Goal: Task Accomplishment & Management: Manage account settings

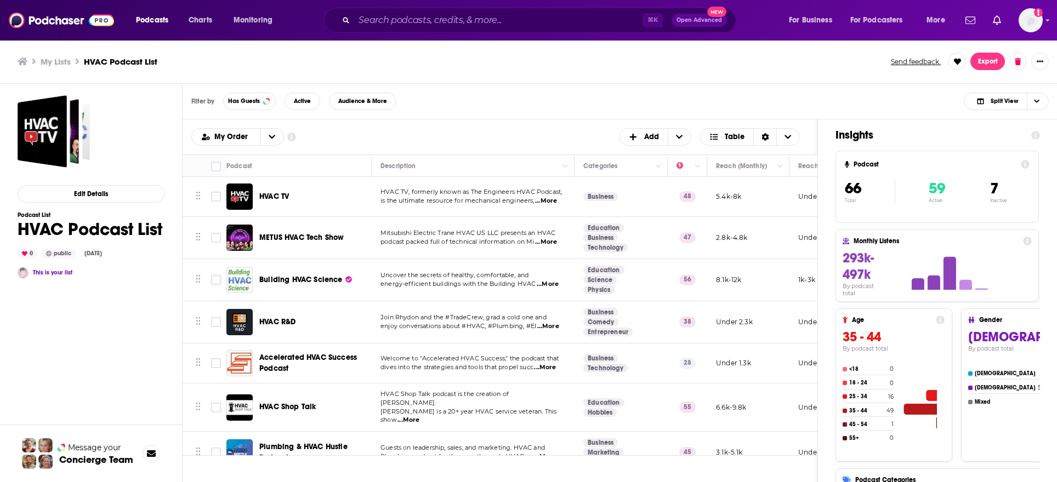
click at [1050, 22] on div "Podcasts Charts Monitoring ⌘ K Open Advanced New For Business For Podcasters Mo…" at bounding box center [528, 20] width 1057 height 41
click at [1048, 20] on icon "Show profile menu" at bounding box center [1048, 21] width 4 height 2
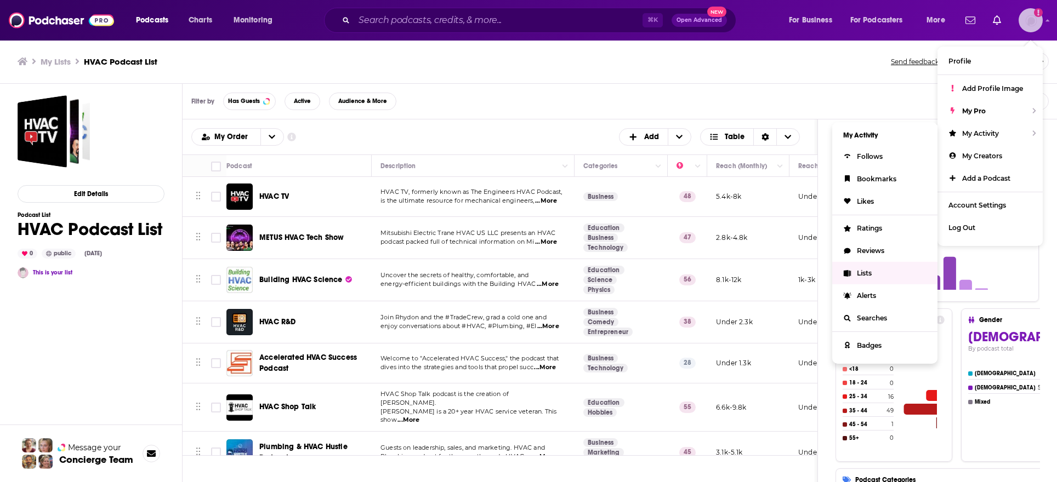
click at [848, 272] on icon "Show profile menu" at bounding box center [846, 273] width 7 height 7
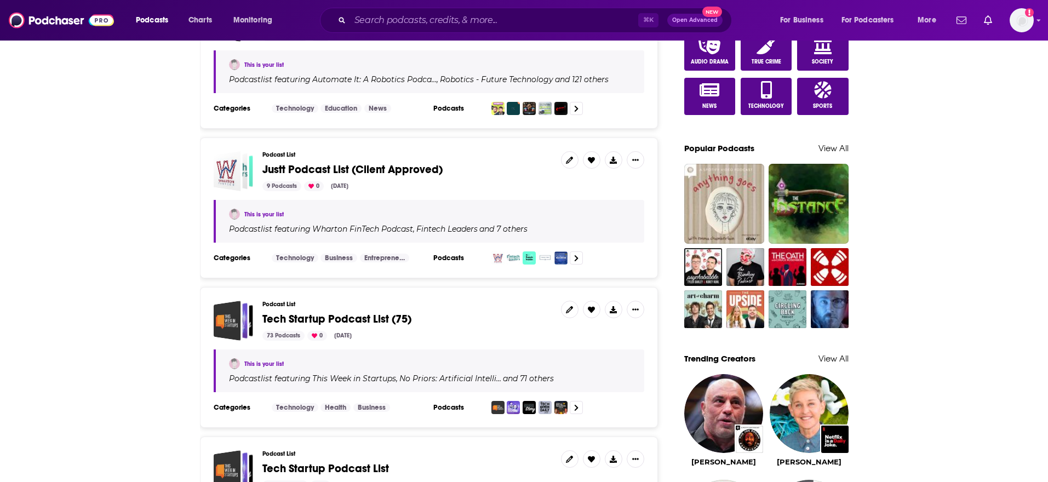
scroll to position [624, 0]
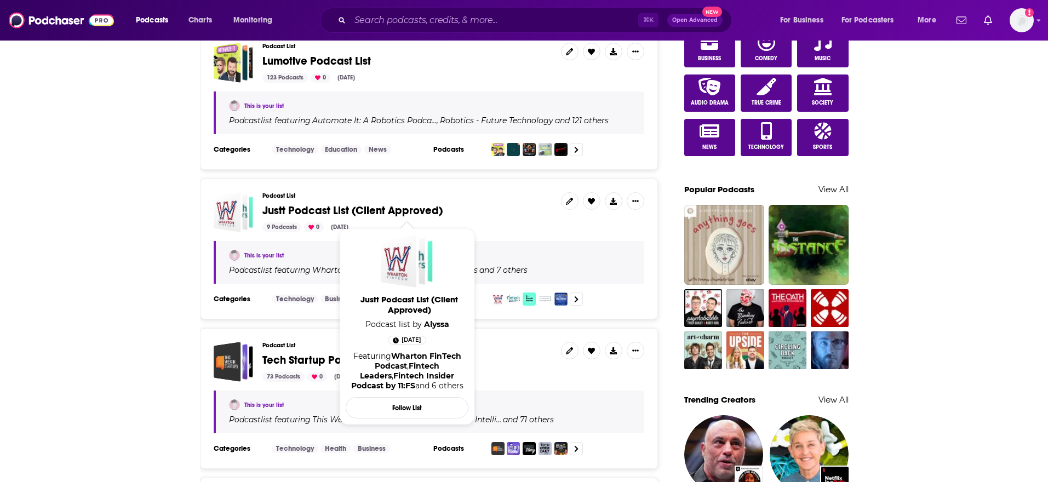
click at [428, 213] on span "Justt Podcast List (Client Approved)" at bounding box center [353, 211] width 180 height 14
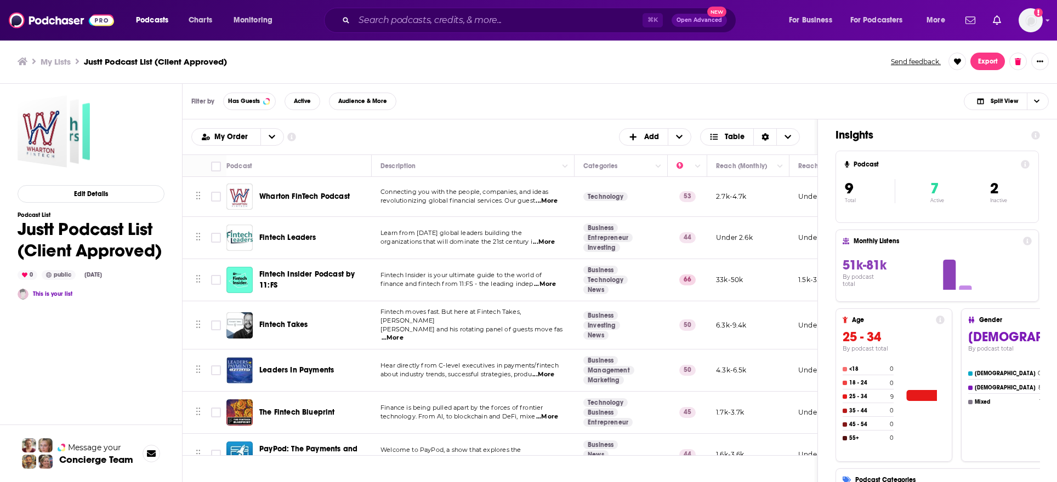
click at [339, 277] on div "Podcasts Charts Monitoring ⌘ K Open Advanced New For Business For Podcasters Mo…" at bounding box center [528, 241] width 1057 height 482
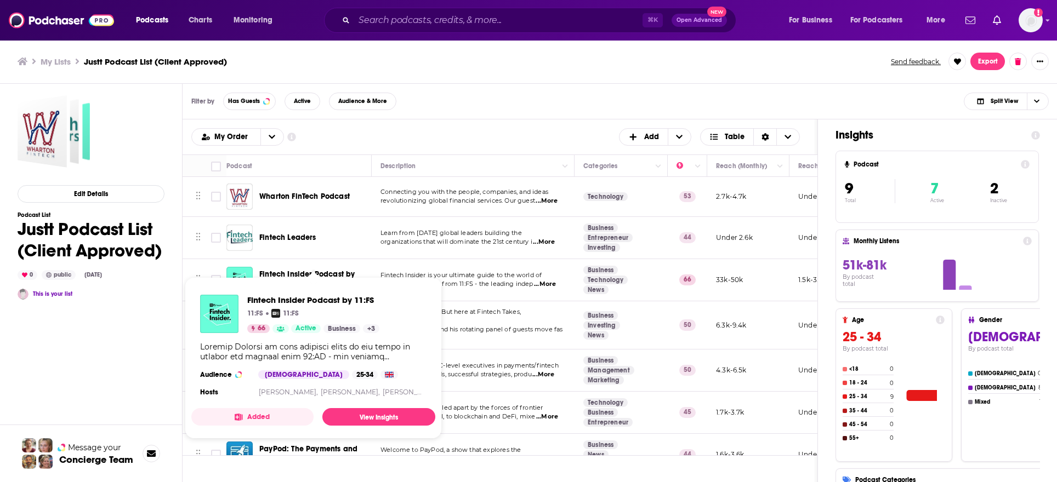
click at [330, 272] on span "Fintech Insider Podcast by 11:FS 11:FS 11:FS 66 Active Business + 3 Audience [D…" at bounding box center [313, 358] width 257 height 175
click at [330, 275] on span "Fintech Insider Podcast by 11:FS 11:FS 11:FS 66 Active Business + 3 Audience [D…" at bounding box center [313, 358] width 257 height 175
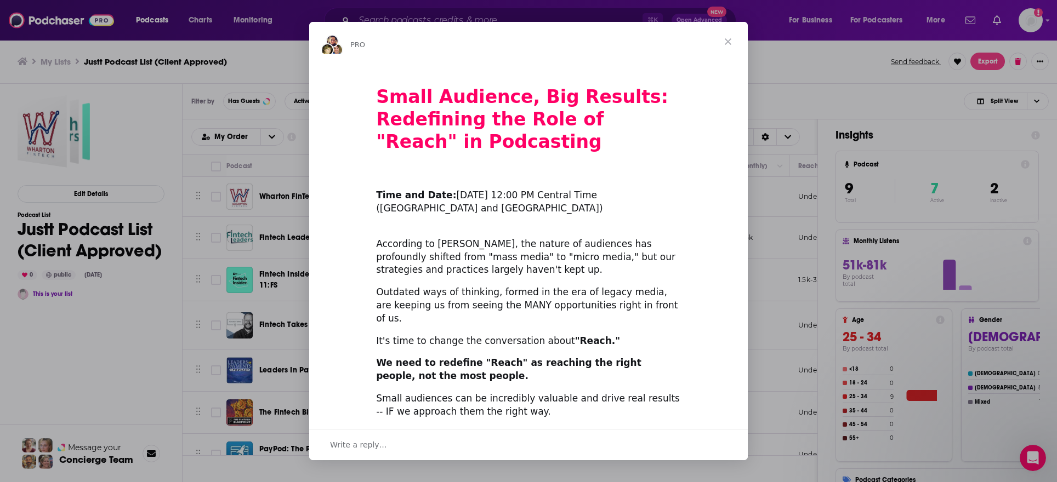
click at [728, 39] on span "Close" at bounding box center [727, 41] width 39 height 39
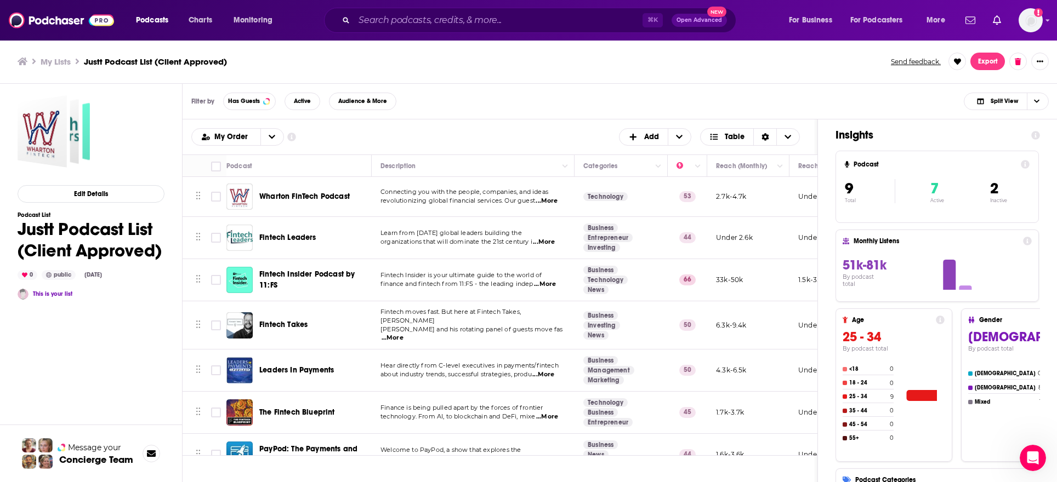
click at [386, 274] on span "Fintech Insider is your ultimate guide to the world of" at bounding box center [460, 275] width 161 height 8
click at [326, 275] on span "Fintech Insider Podcast by 11:FS" at bounding box center [306, 280] width 95 height 20
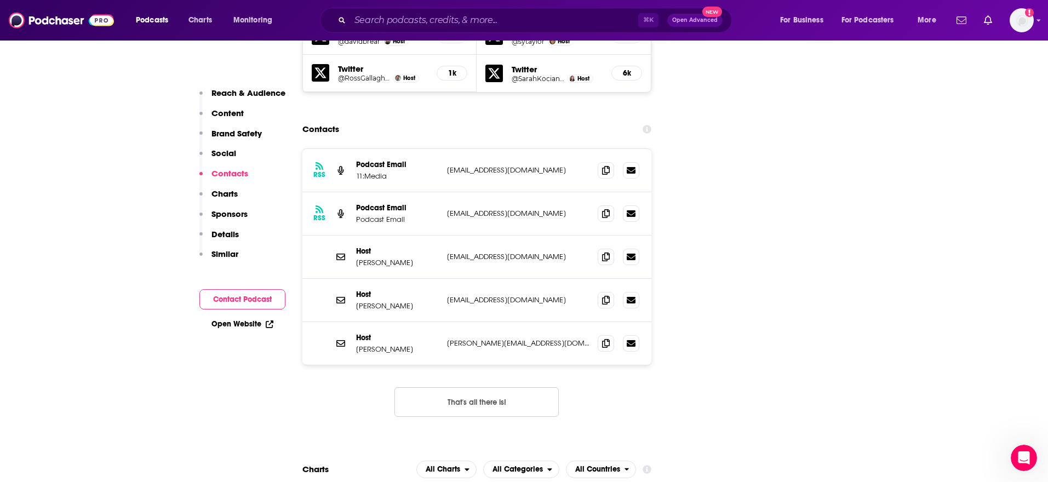
scroll to position [1326, 0]
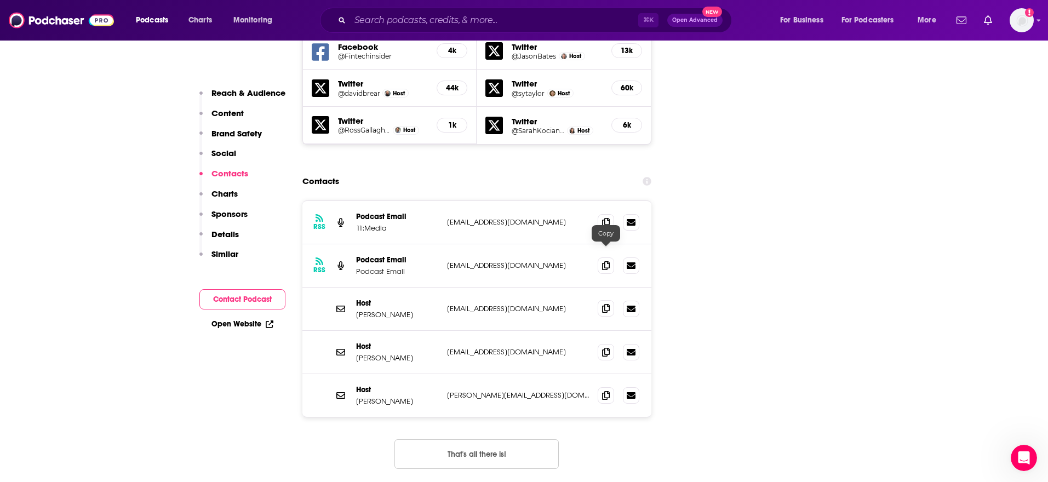
click at [610, 300] on span at bounding box center [606, 308] width 16 height 16
click at [605, 347] on icon at bounding box center [606, 351] width 8 height 9
drag, startPoint x: 606, startPoint y: 342, endPoint x: 936, endPoint y: 303, distance: 331.8
click at [606, 391] on icon at bounding box center [606, 395] width 8 height 9
click at [607, 261] on icon at bounding box center [606, 265] width 8 height 9
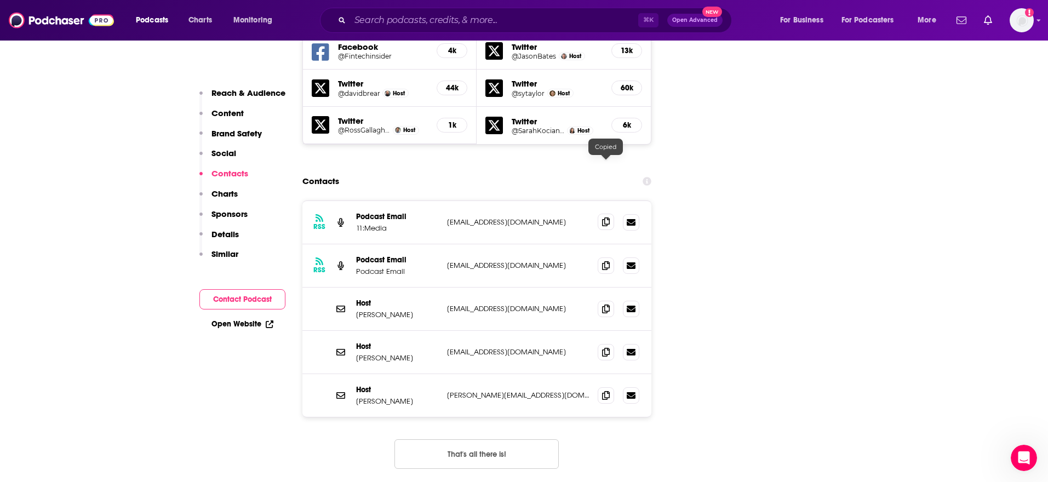
click at [605, 218] on icon at bounding box center [606, 222] width 8 height 9
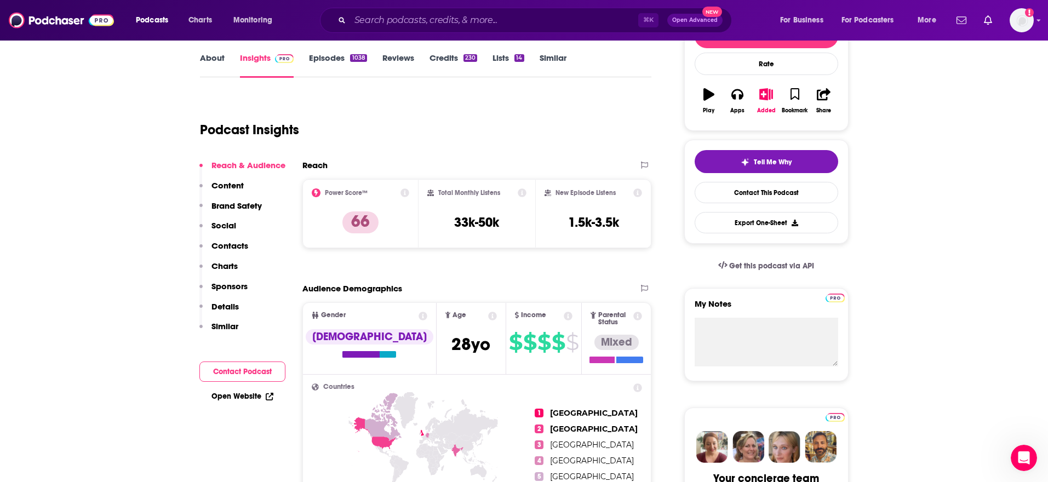
scroll to position [0, 0]
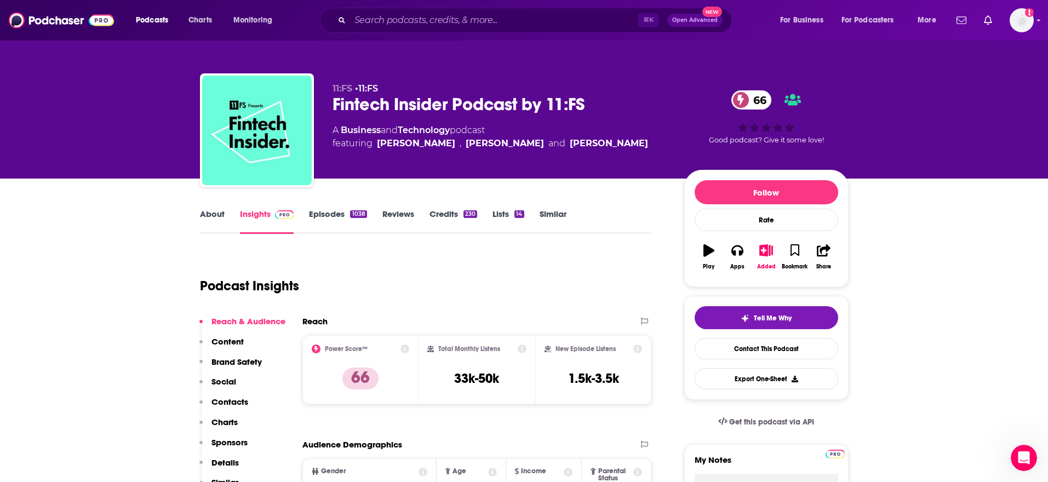
click at [352, 229] on link "Episodes 1038" at bounding box center [338, 221] width 58 height 25
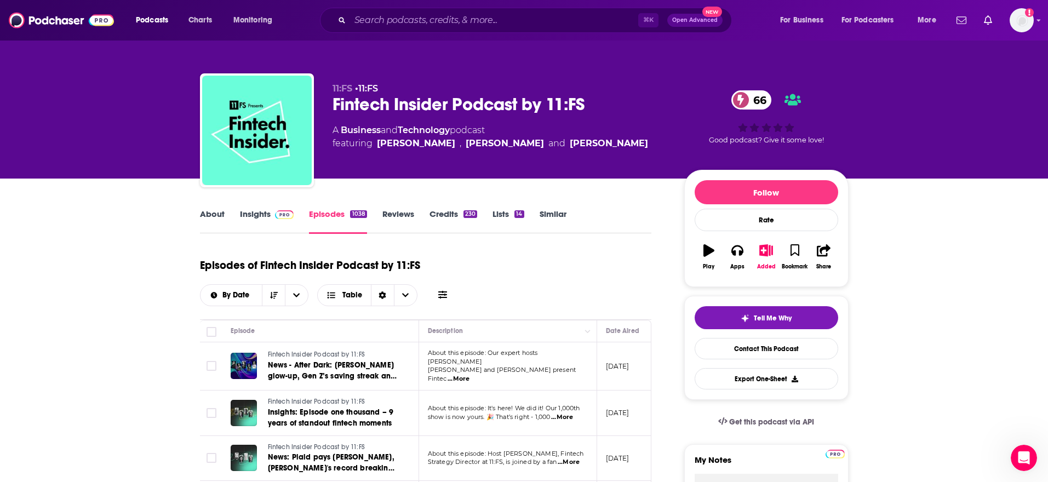
click at [247, 214] on link "Insights" at bounding box center [267, 221] width 54 height 25
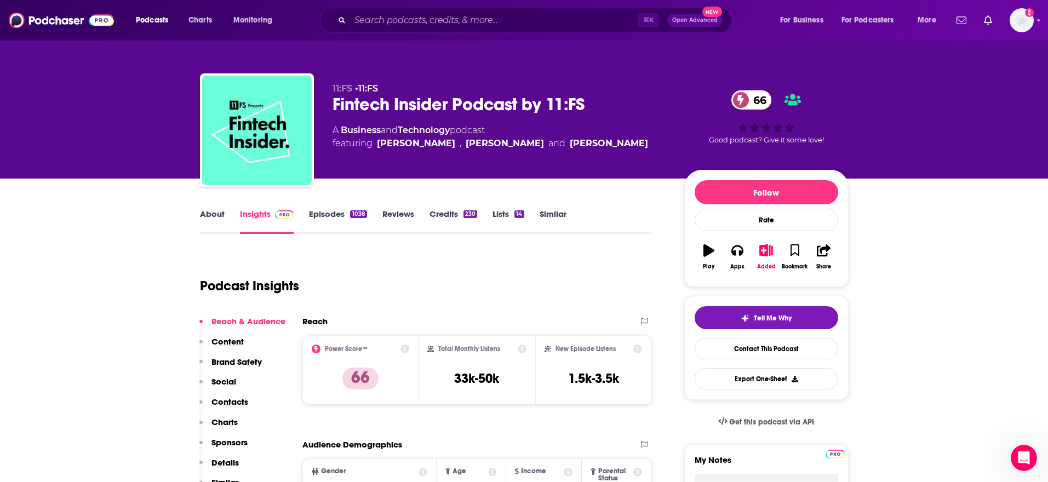
click at [330, 215] on link "Episodes 1038" at bounding box center [338, 221] width 58 height 25
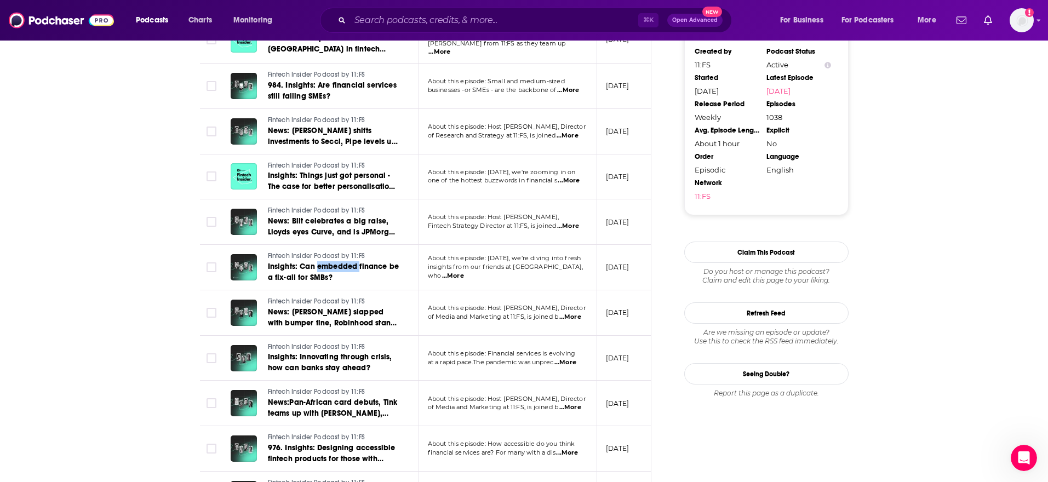
scroll to position [1045, 0]
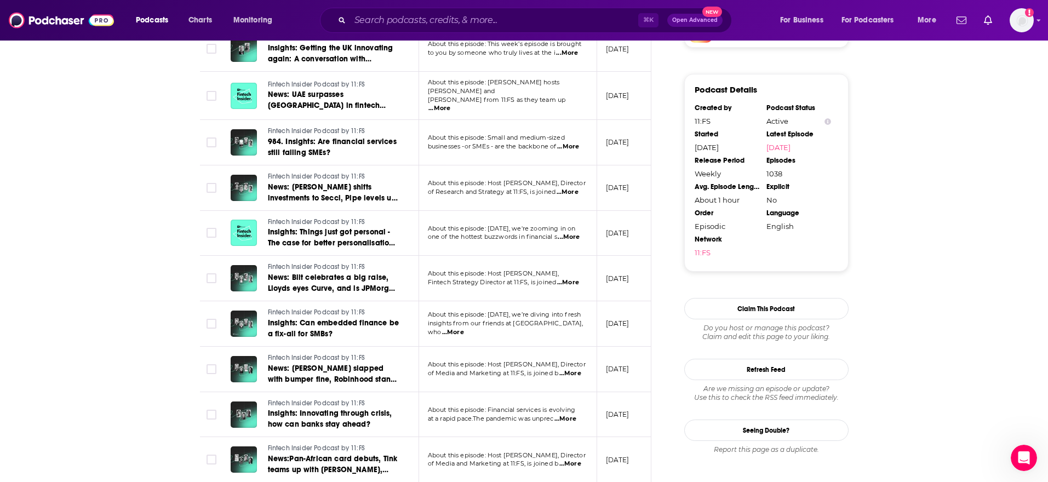
click at [464, 328] on span "...More" at bounding box center [453, 332] width 22 height 9
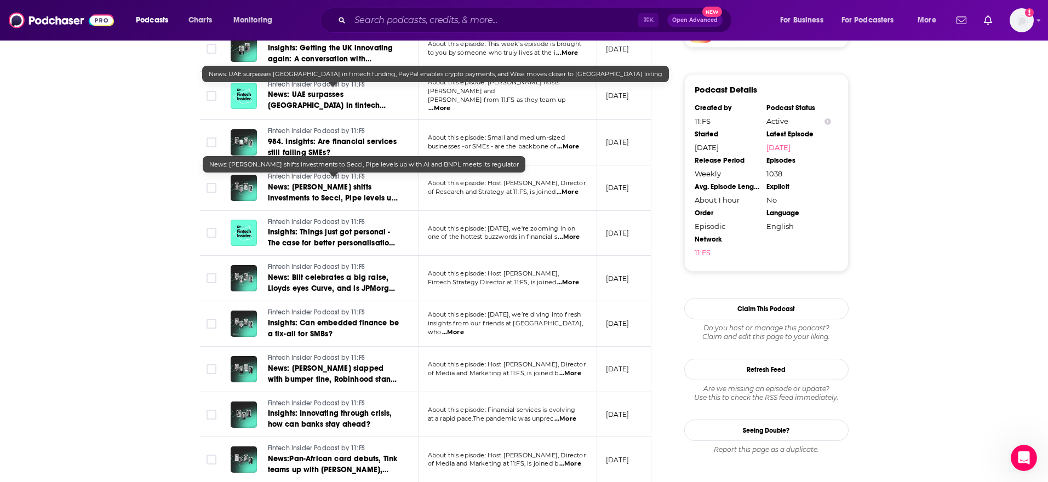
scroll to position [0, 0]
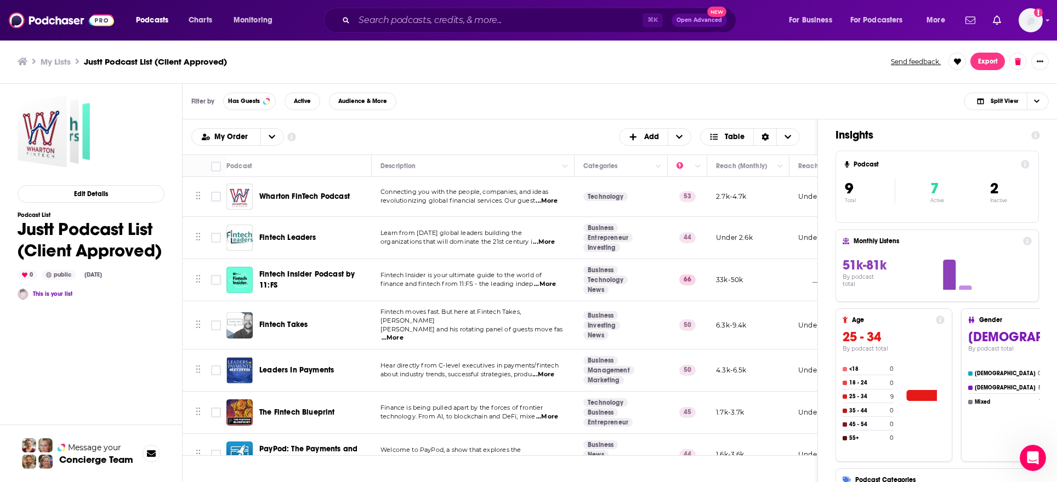
click at [247, 322] on img "Fintech Takes" at bounding box center [239, 325] width 26 height 26
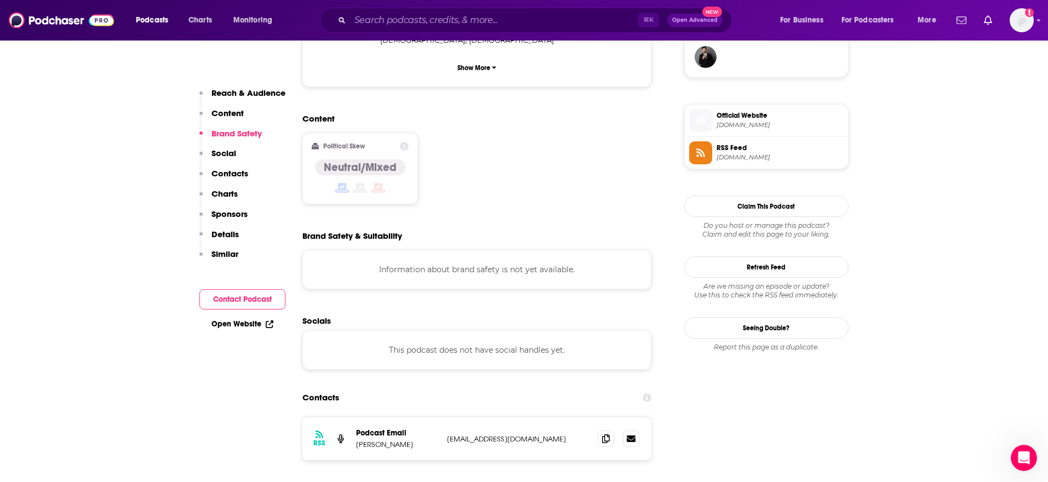
scroll to position [863, 0]
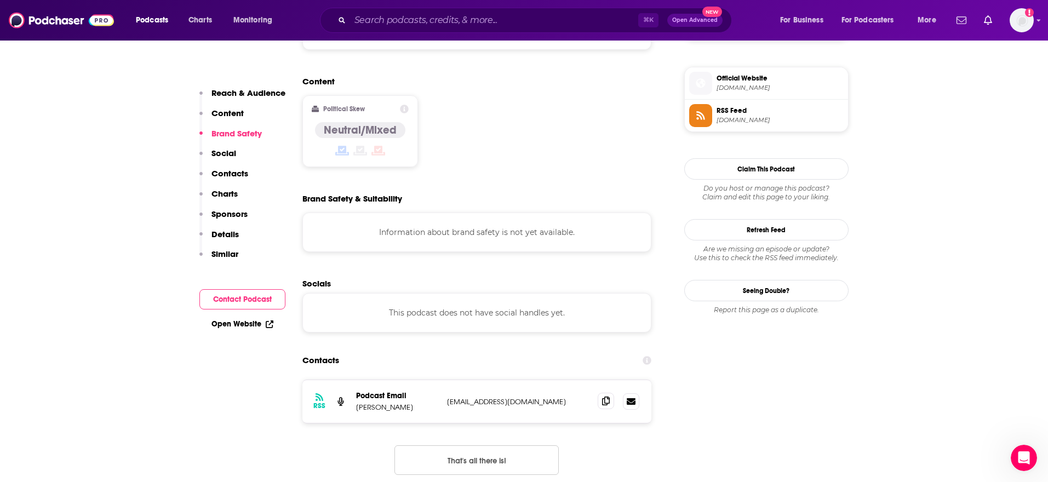
click at [604, 397] on icon at bounding box center [606, 401] width 8 height 9
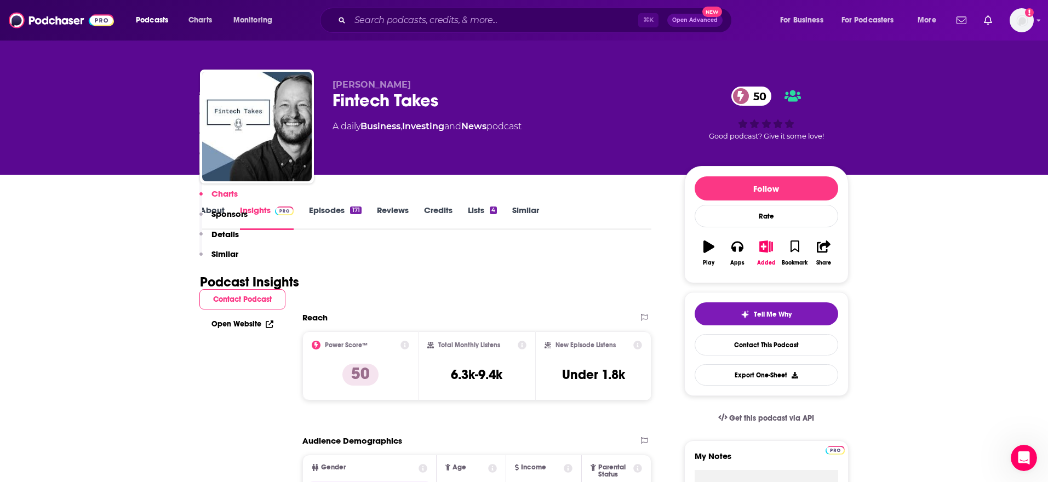
scroll to position [0, 0]
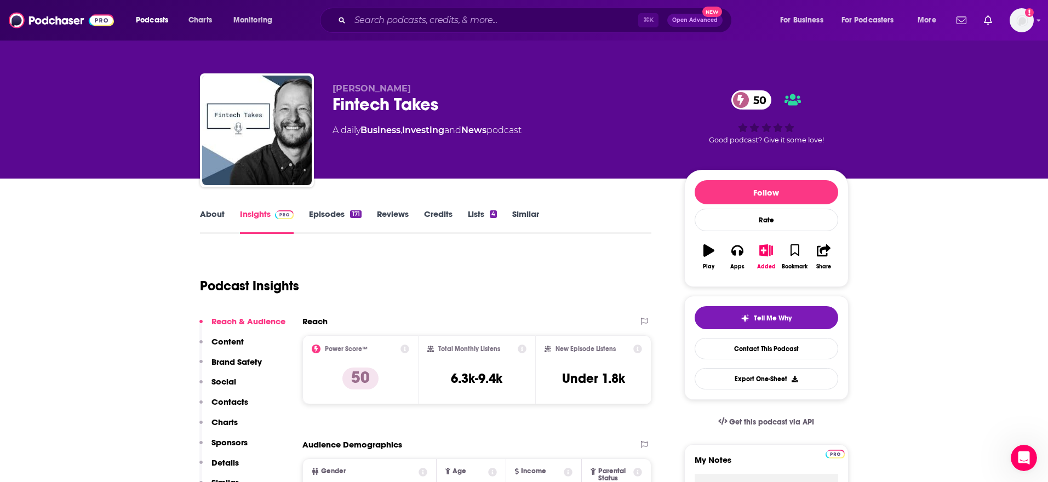
click at [338, 210] on link "Episodes 171" at bounding box center [335, 221] width 52 height 25
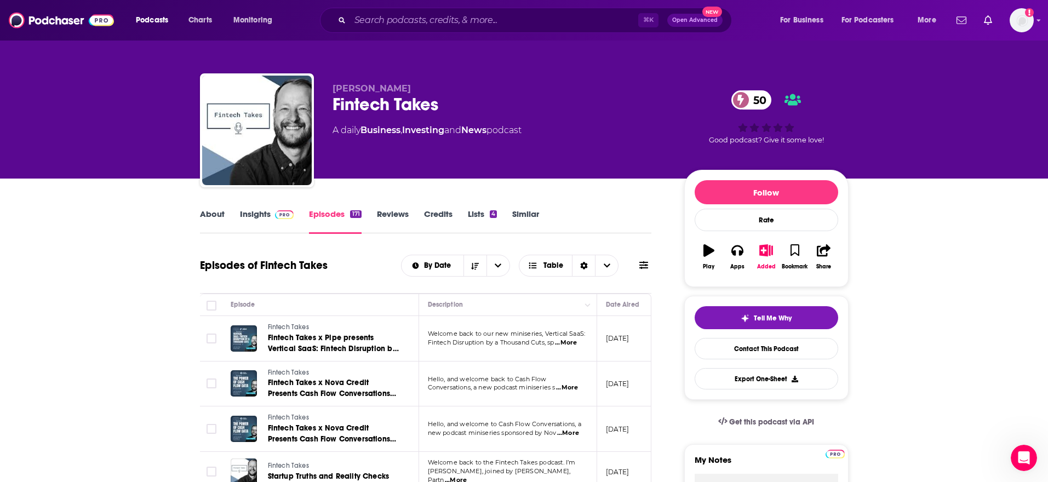
click at [577, 343] on span "...More" at bounding box center [566, 343] width 22 height 9
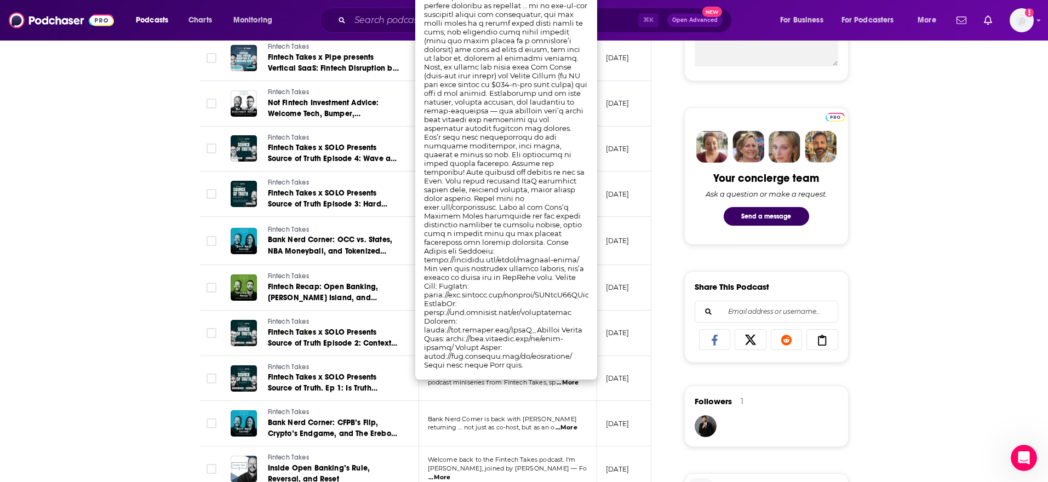
scroll to position [411, 0]
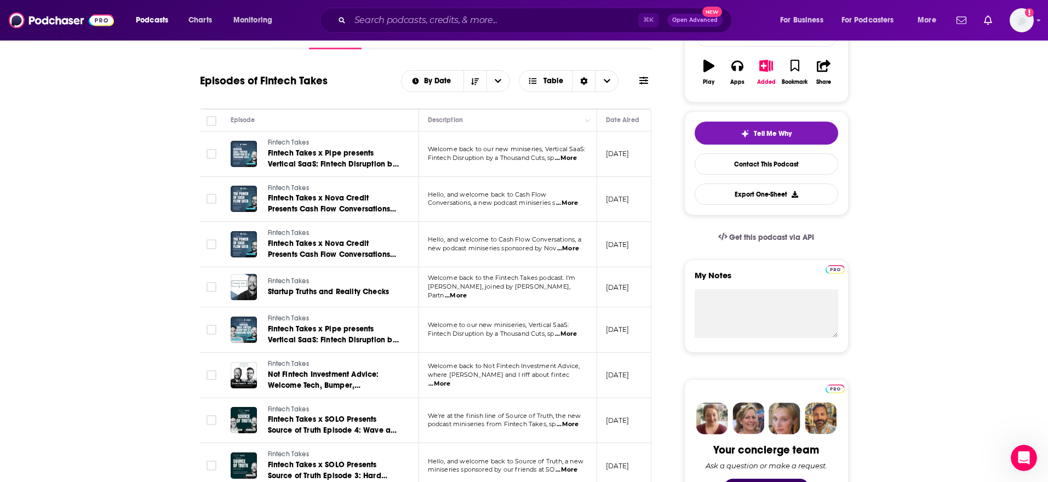
scroll to position [175, 0]
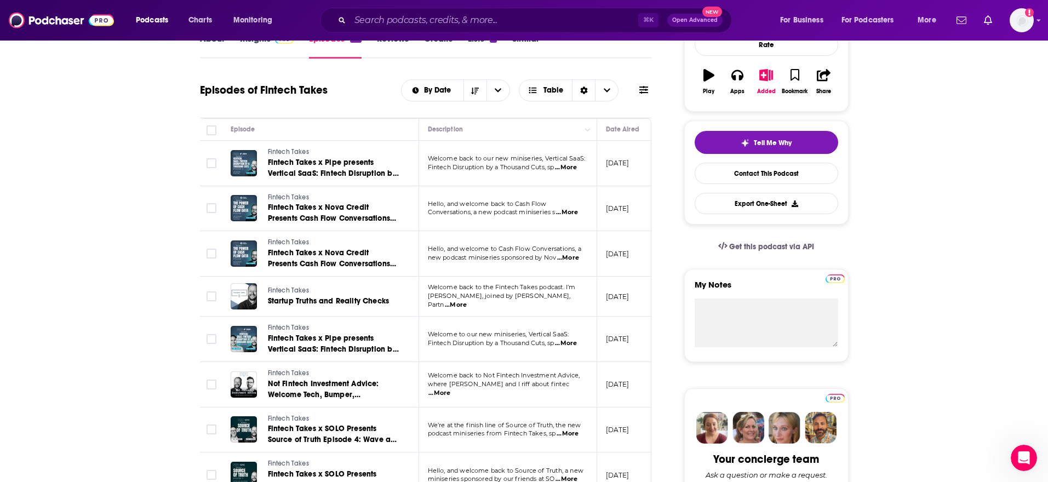
click at [577, 167] on span "...More" at bounding box center [566, 167] width 22 height 9
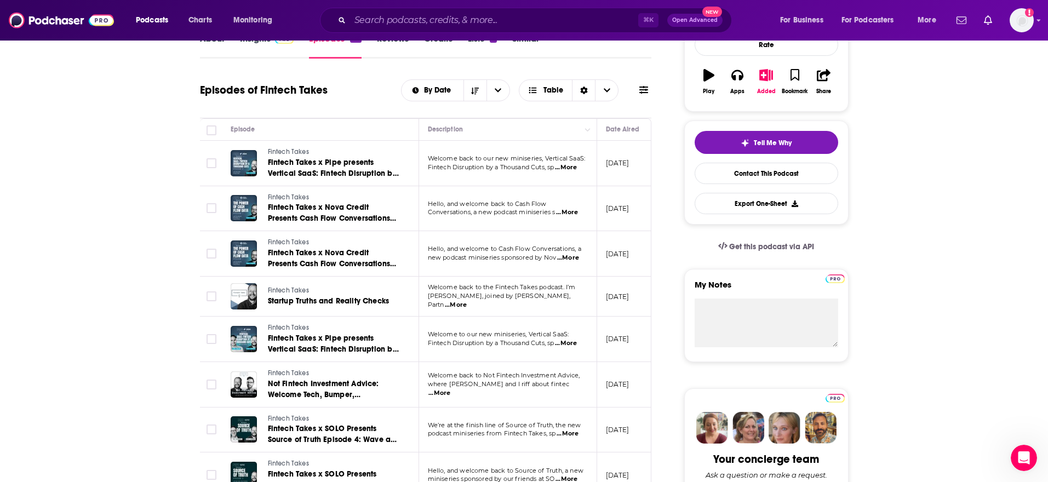
click at [568, 213] on span "...More" at bounding box center [567, 212] width 22 height 9
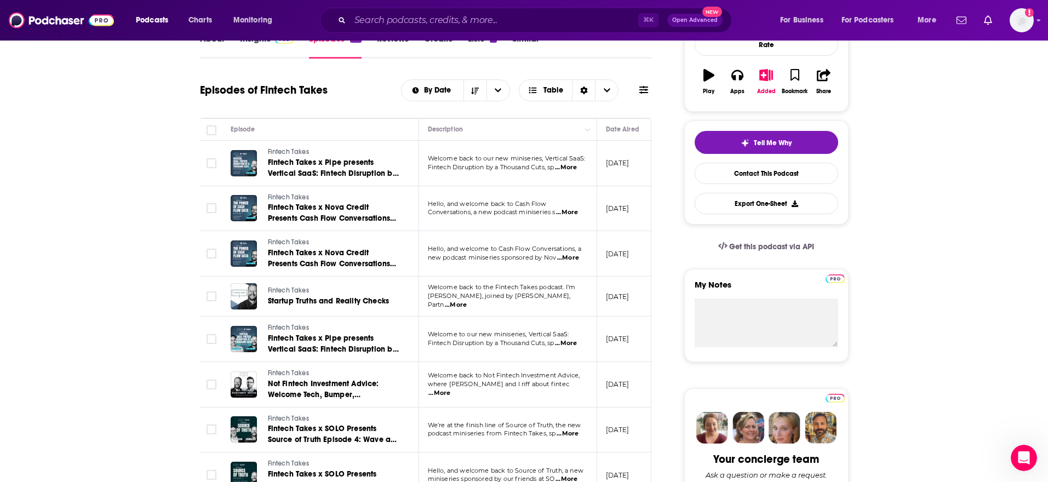
click at [568, 435] on span "...More" at bounding box center [568, 434] width 22 height 9
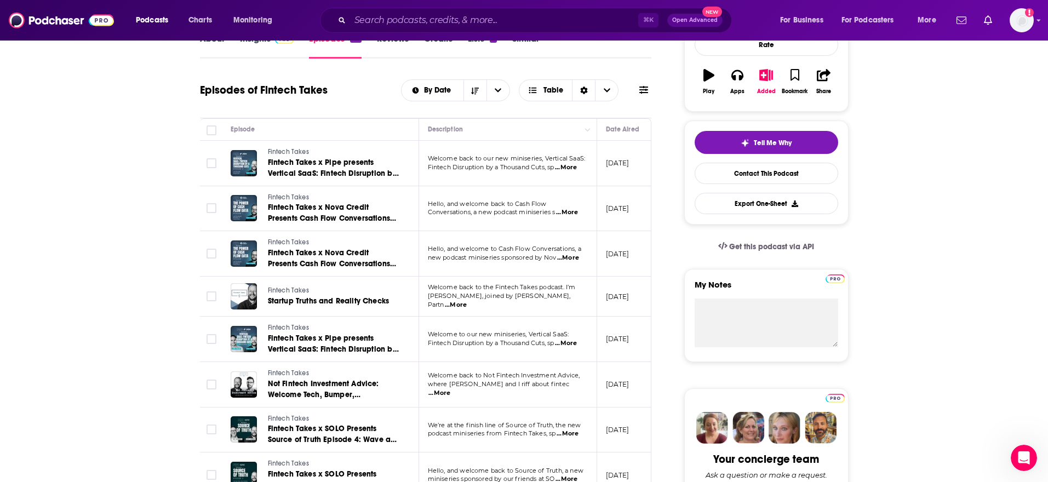
click at [566, 167] on span "...More" at bounding box center [566, 167] width 22 height 9
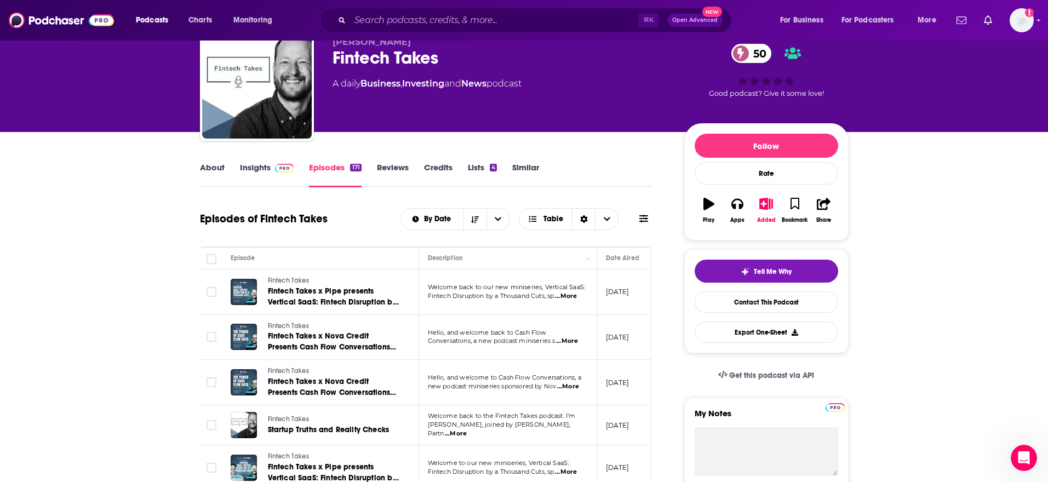
scroll to position [0, 0]
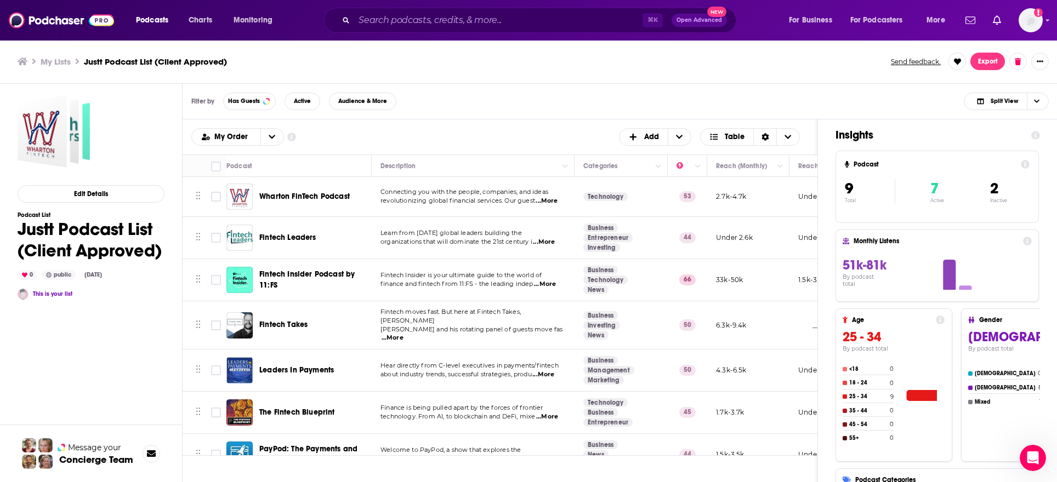
click at [309, 408] on span "The Fintech Blueprint" at bounding box center [297, 412] width 76 height 9
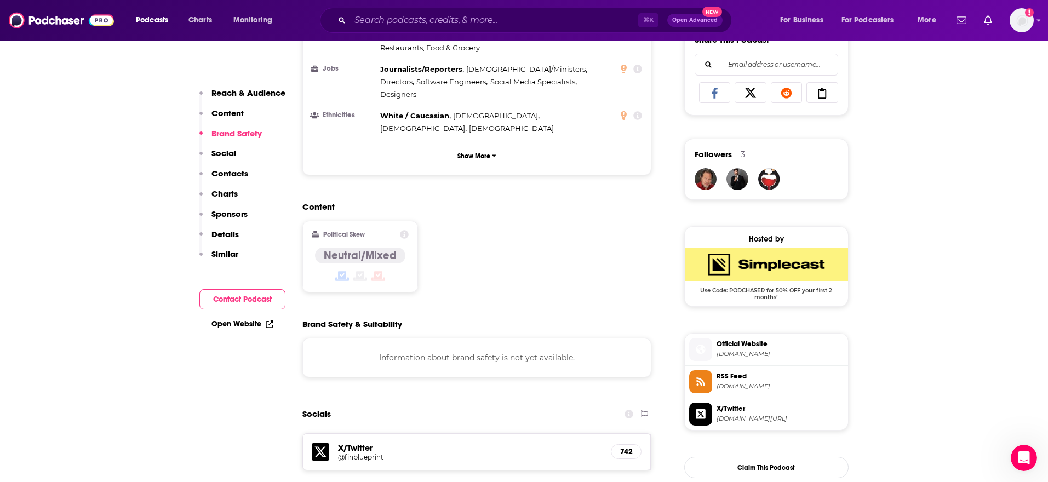
scroll to position [835, 0]
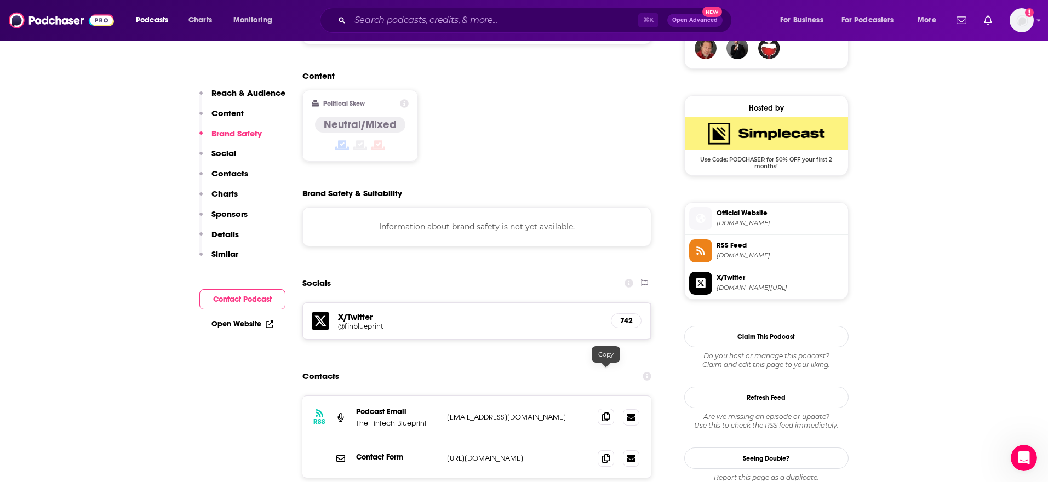
click at [610, 409] on span at bounding box center [606, 417] width 16 height 16
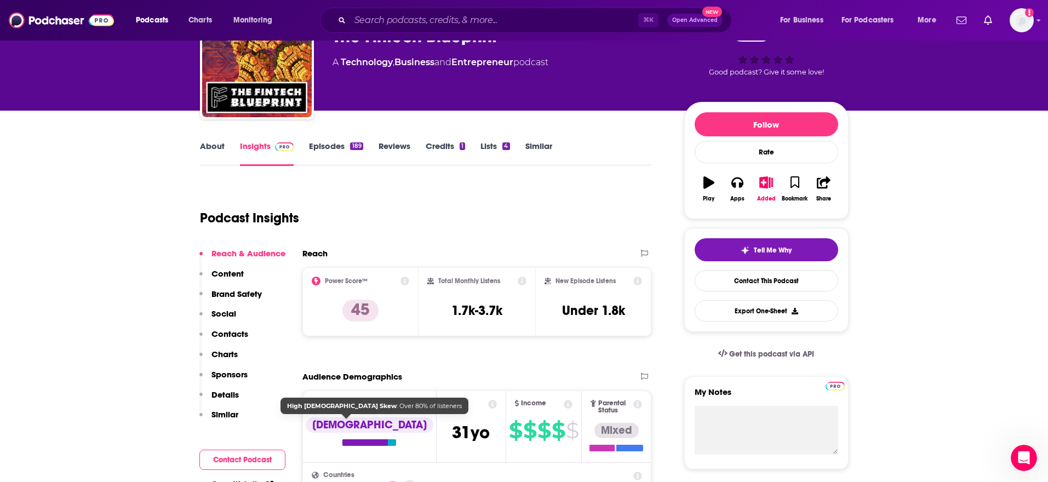
scroll to position [64, 0]
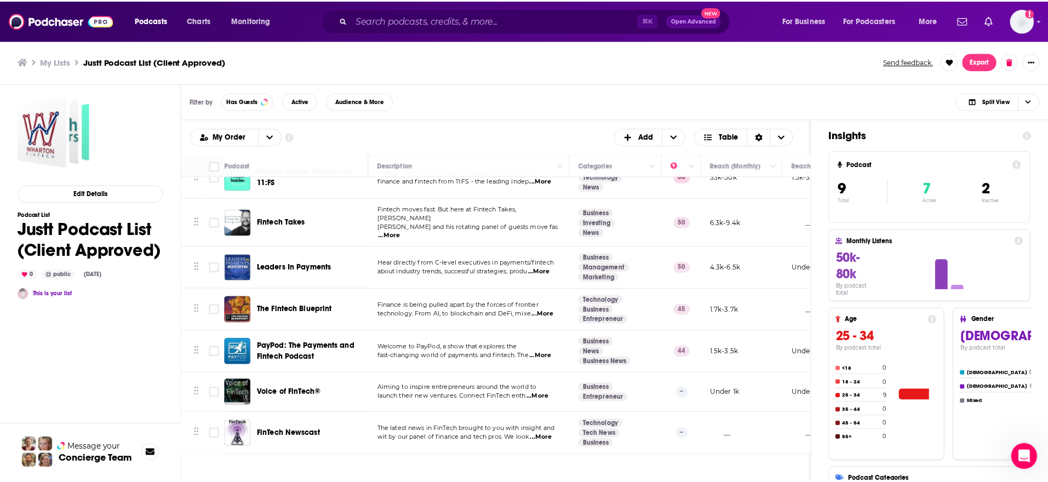
scroll to position [105, 0]
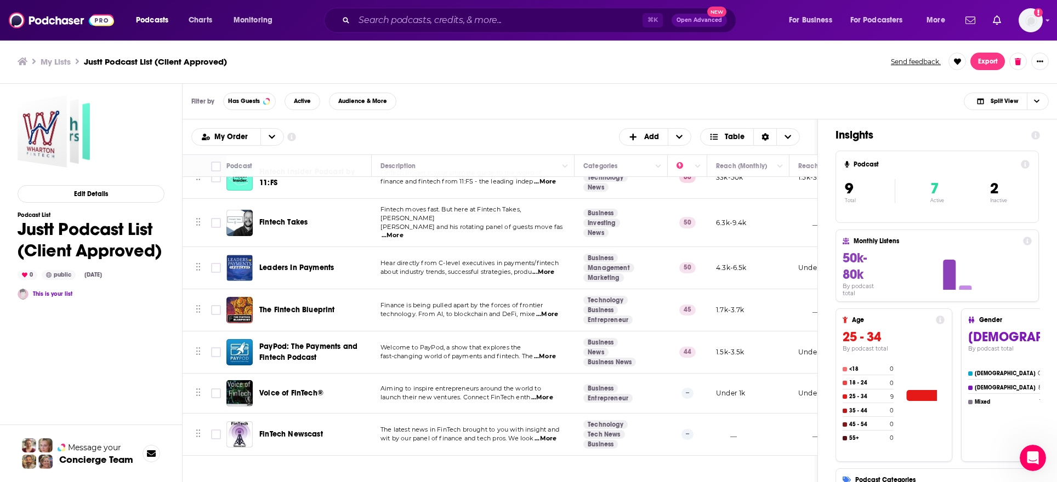
click at [300, 389] on span "Voice of FinTech®" at bounding box center [291, 393] width 64 height 9
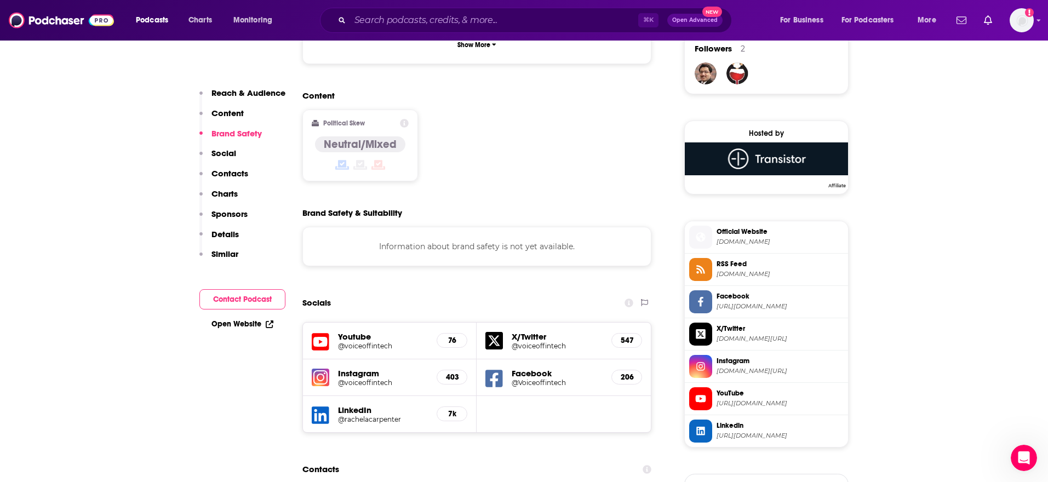
scroll to position [993, 0]
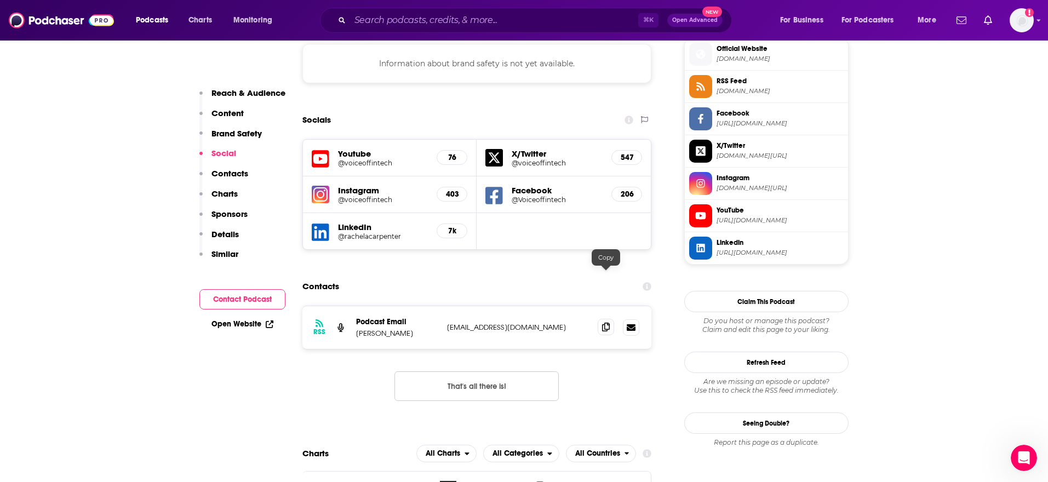
click at [603, 323] on icon at bounding box center [606, 327] width 8 height 9
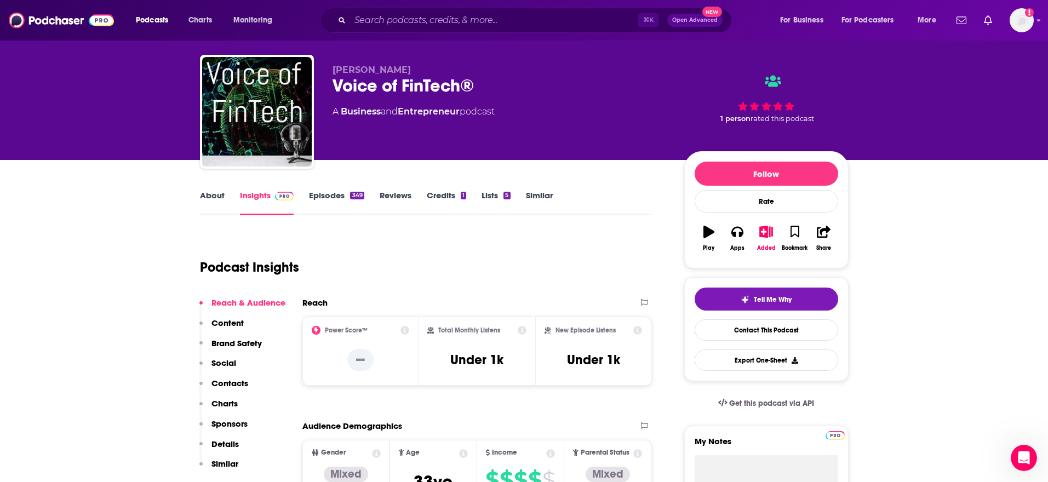
scroll to position [0, 0]
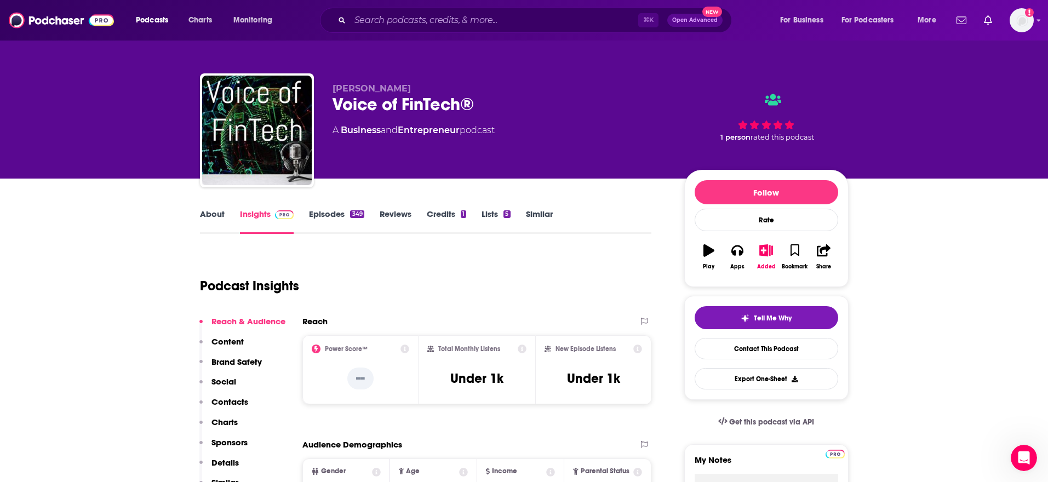
click at [333, 212] on link "Episodes 349" at bounding box center [336, 221] width 55 height 25
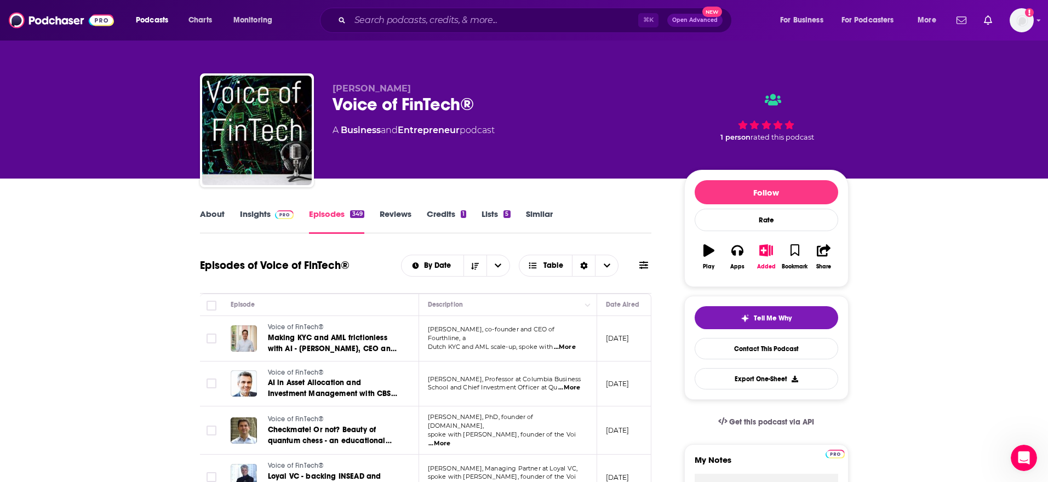
click at [573, 343] on span "...More" at bounding box center [565, 347] width 22 height 9
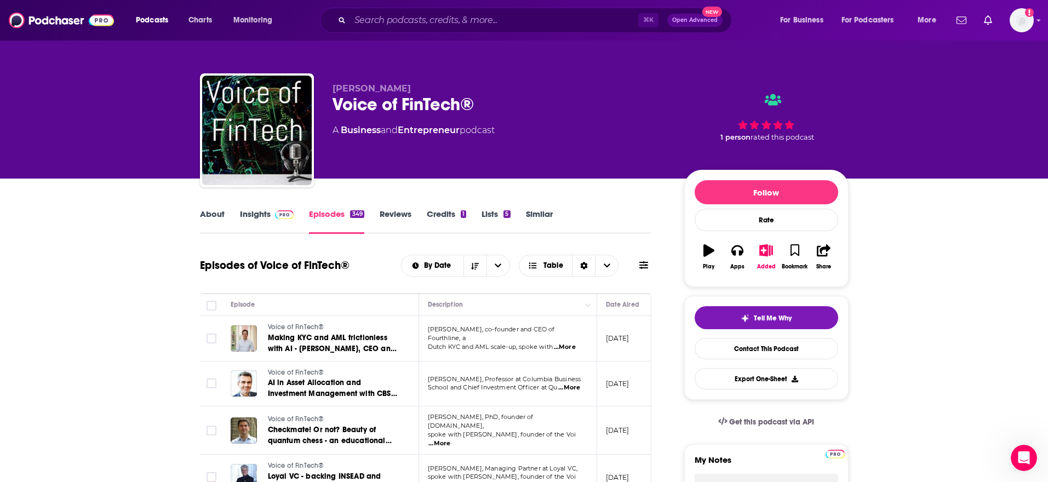
click at [253, 213] on link "Insights" at bounding box center [267, 221] width 54 height 25
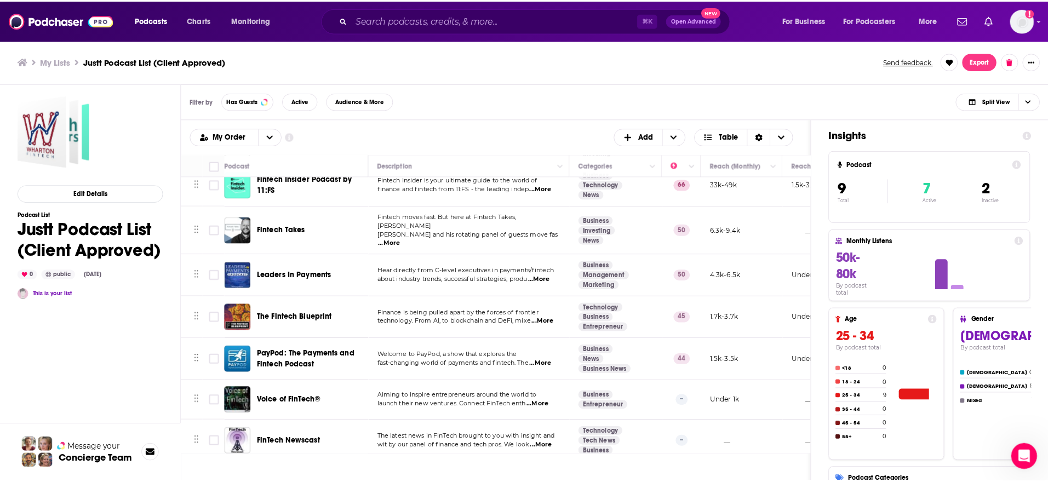
scroll to position [105, 0]
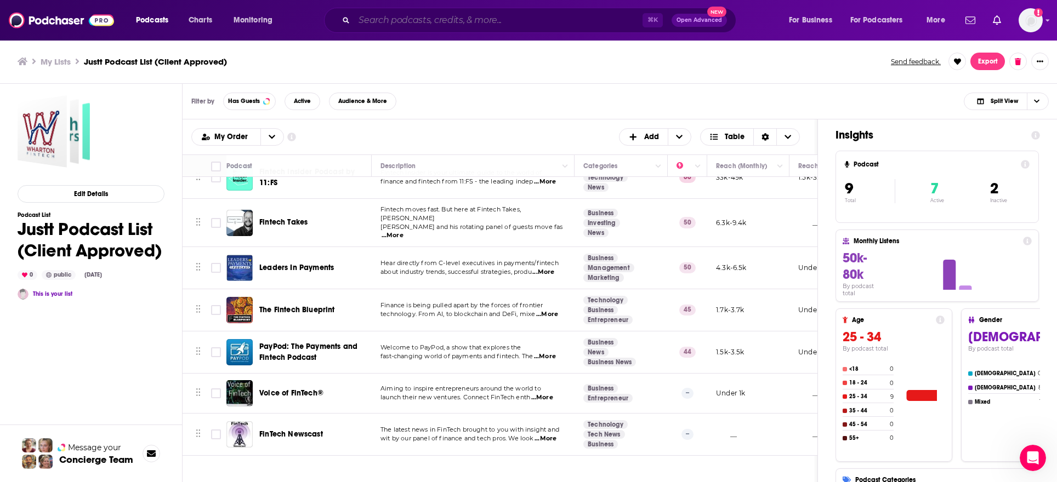
click at [371, 14] on input "Search podcasts, credits, & more..." at bounding box center [498, 21] width 288 height 18
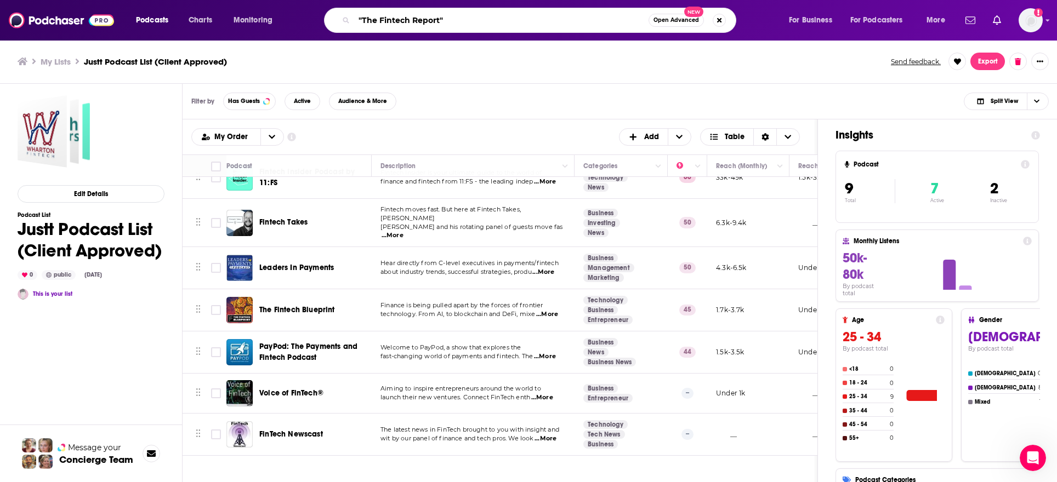
type input ""The Fintech Report""
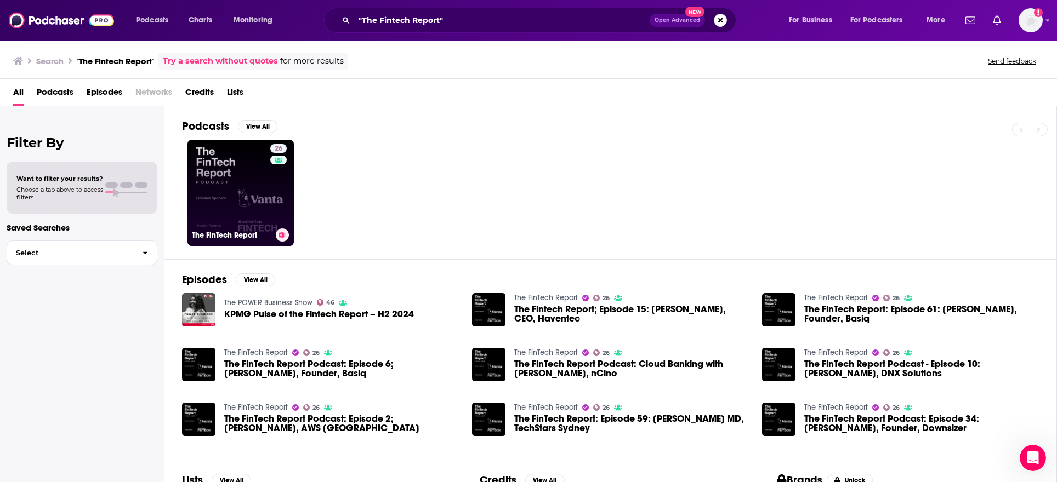
click at [230, 198] on link "26 The FinTech Report" at bounding box center [240, 193] width 106 height 106
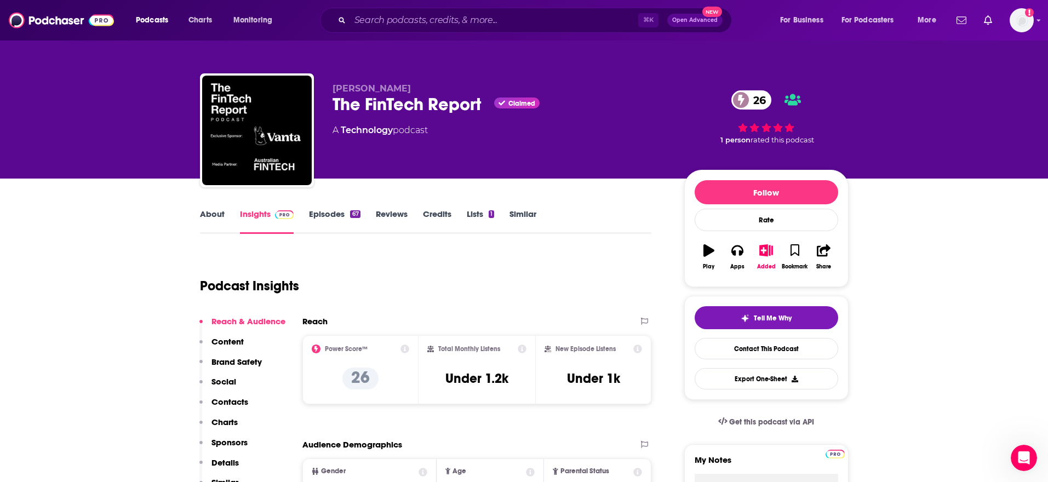
click at [469, 210] on link "Lists 1" at bounding box center [480, 221] width 27 height 25
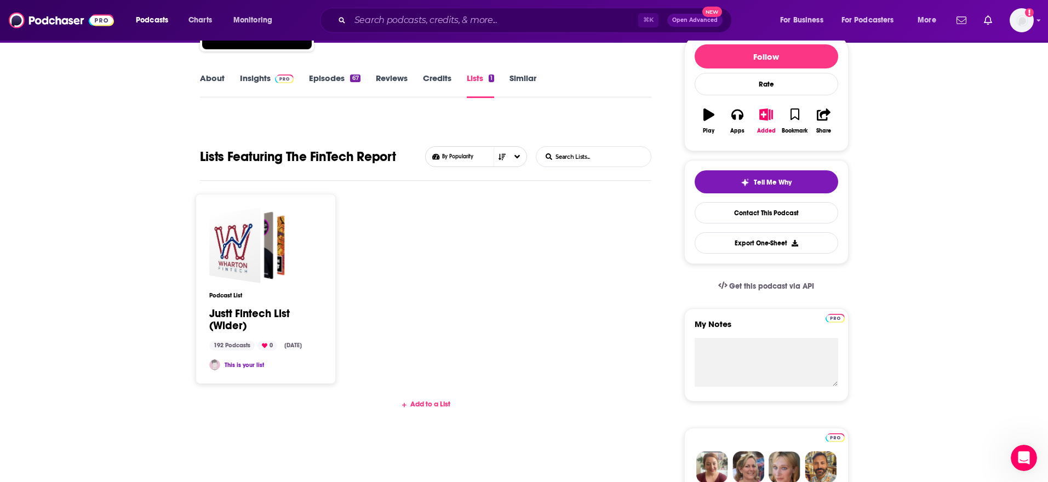
scroll to position [146, 0]
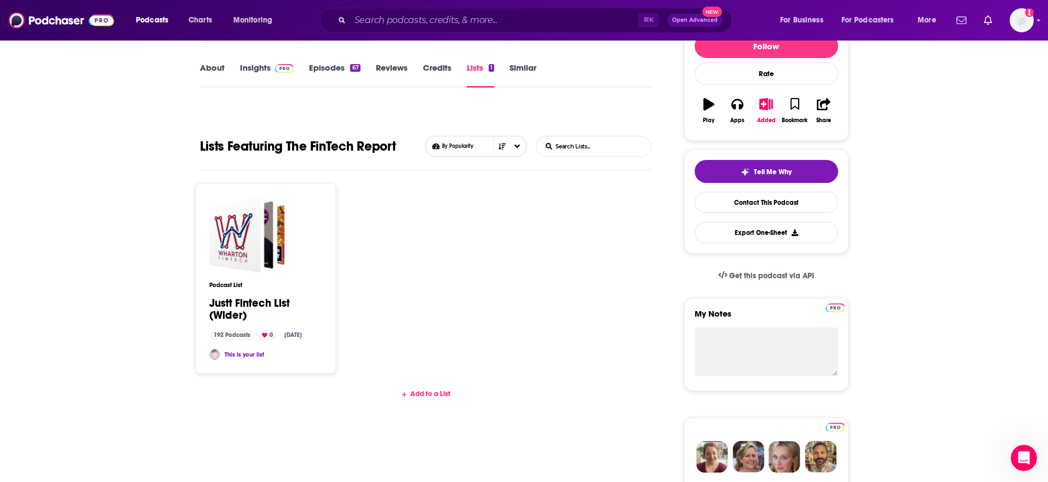
click at [443, 394] on div "Add to a List" at bounding box center [426, 394] width 452 height 9
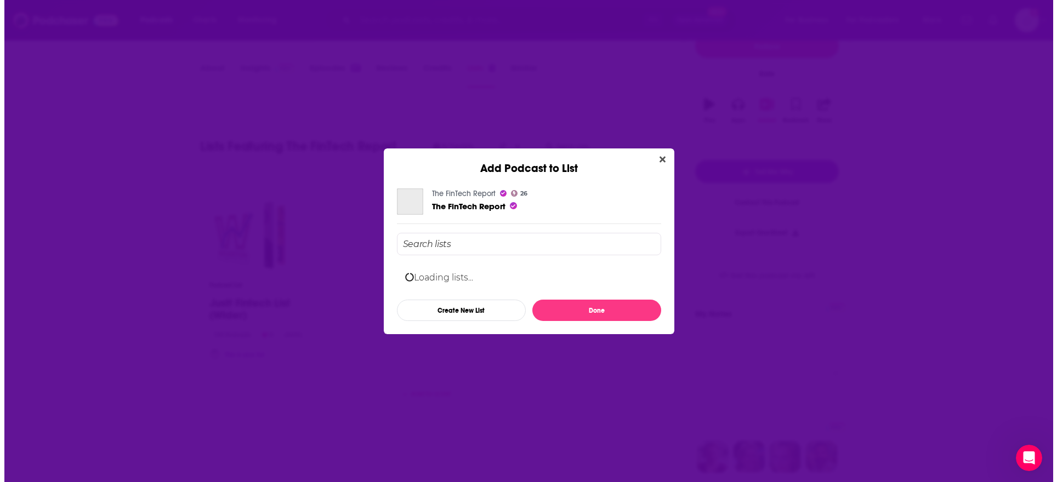
scroll to position [0, 0]
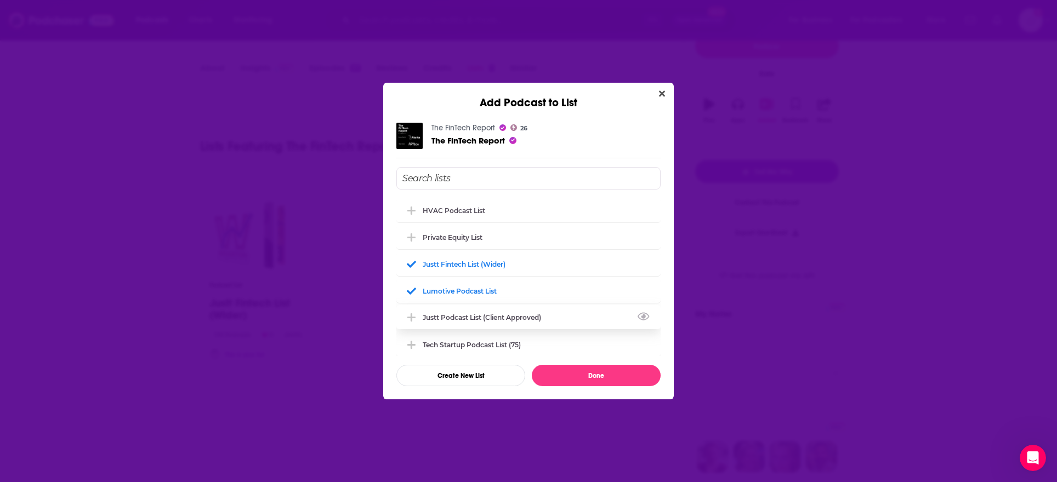
click at [456, 320] on div "Justt Podcast List (Client Approved)" at bounding box center [485, 318] width 125 height 8
click at [589, 371] on button "Done" at bounding box center [596, 375] width 129 height 21
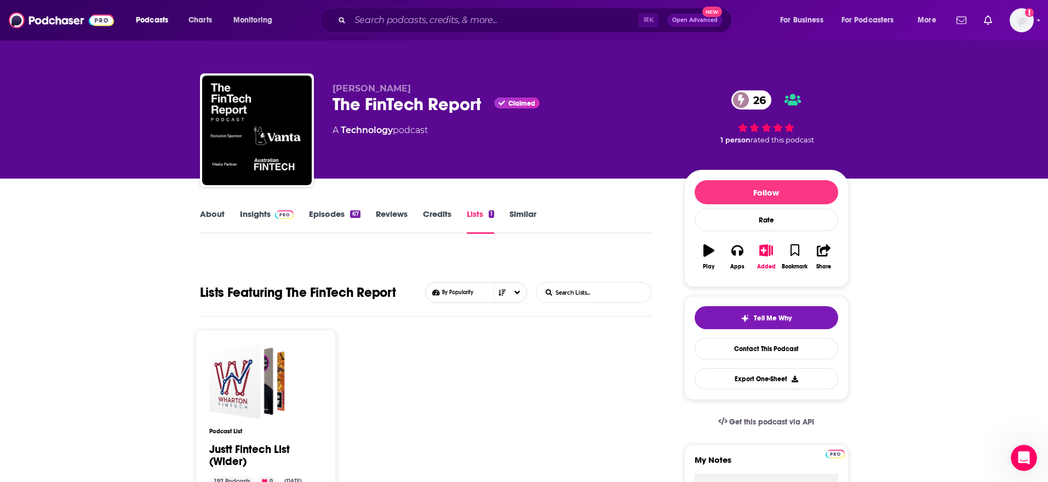
click at [219, 220] on link "About" at bounding box center [212, 221] width 25 height 25
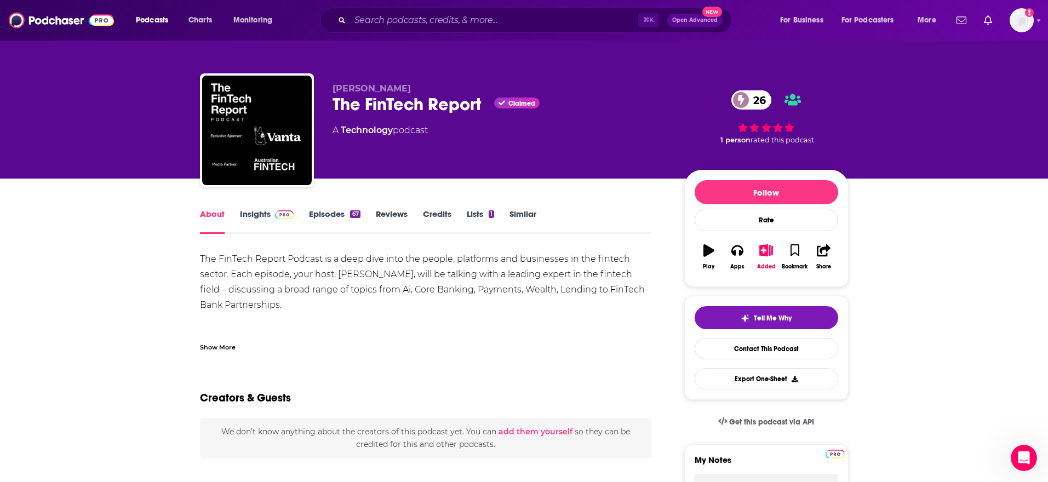
click at [262, 215] on link "Insights" at bounding box center [267, 221] width 54 height 25
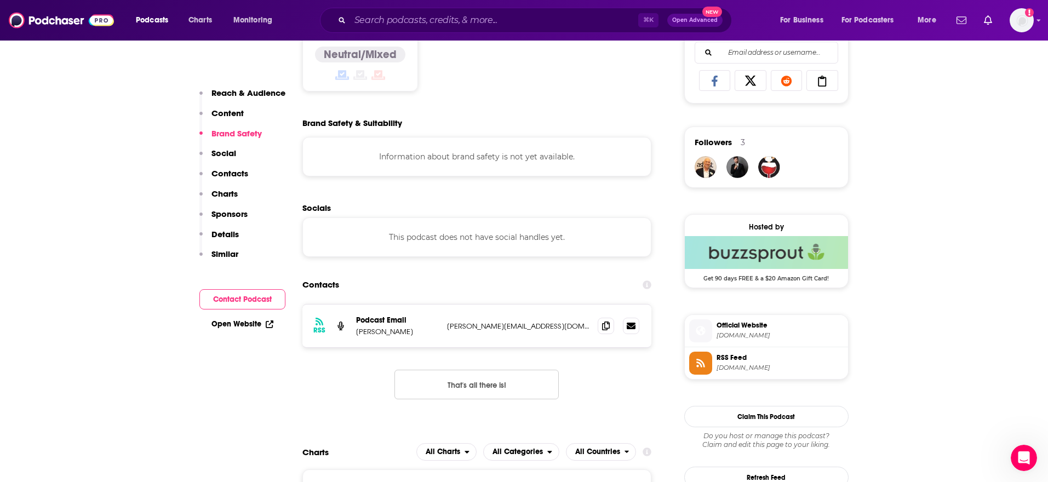
scroll to position [718, 0]
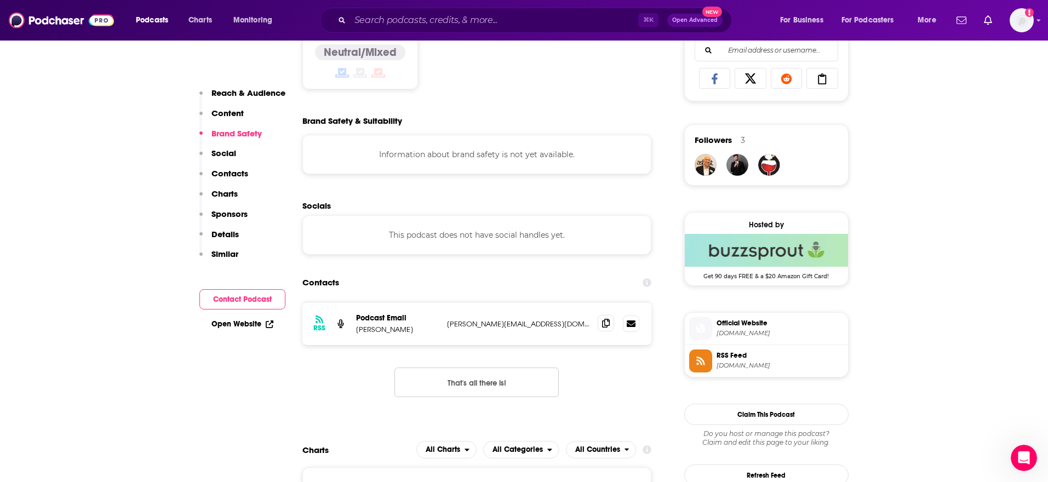
click at [608, 323] on icon at bounding box center [606, 323] width 8 height 9
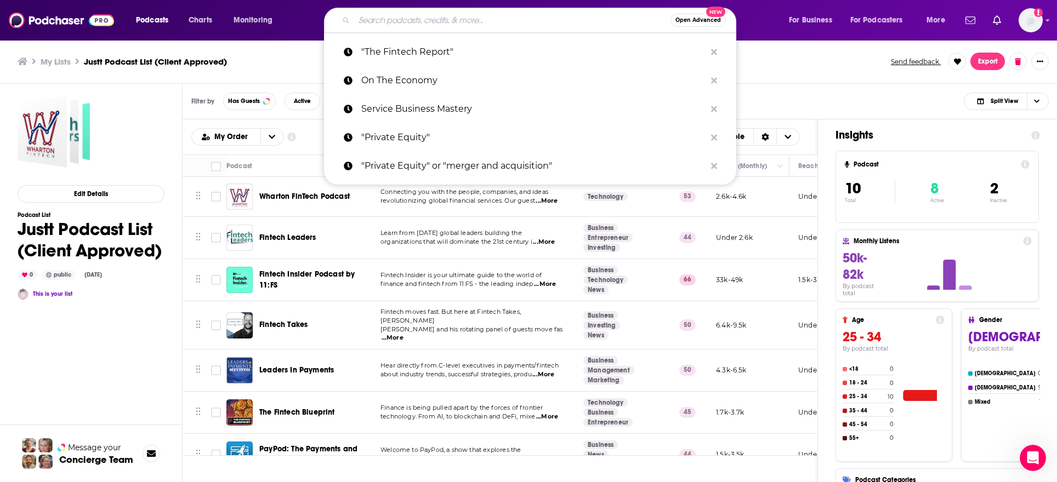
click at [402, 19] on input "Search podcasts, credits, & more..." at bounding box center [512, 21] width 316 height 18
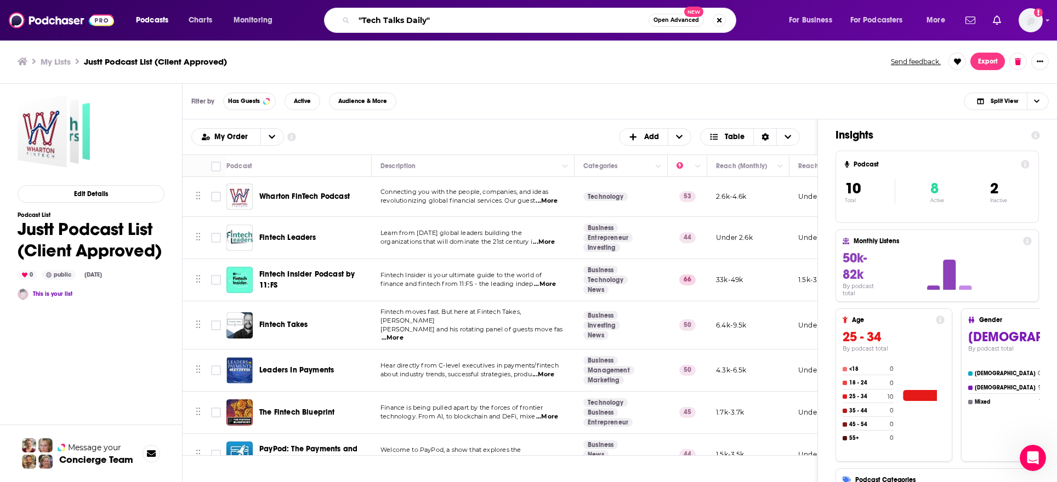
type input ""Tech Talks Daily""
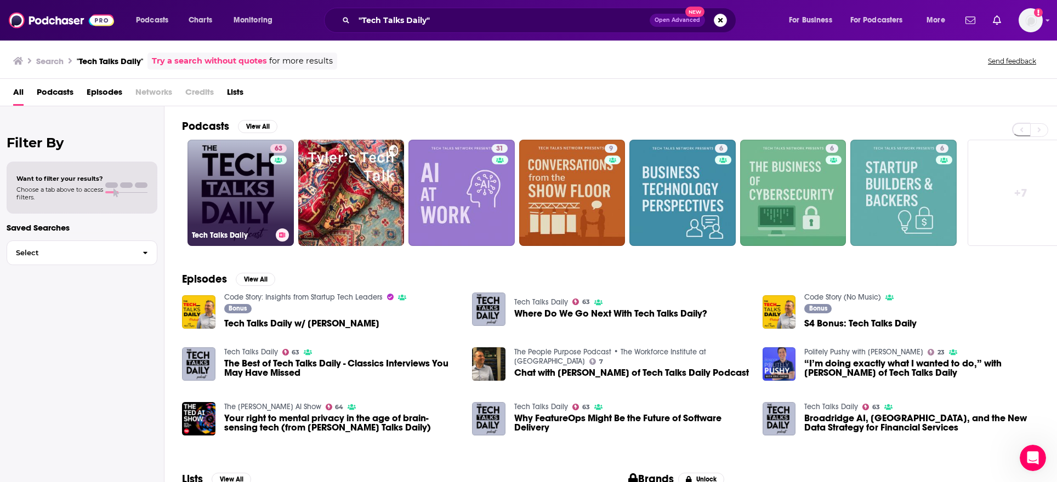
click at [256, 199] on link "63 Tech Talks Daily" at bounding box center [240, 193] width 106 height 106
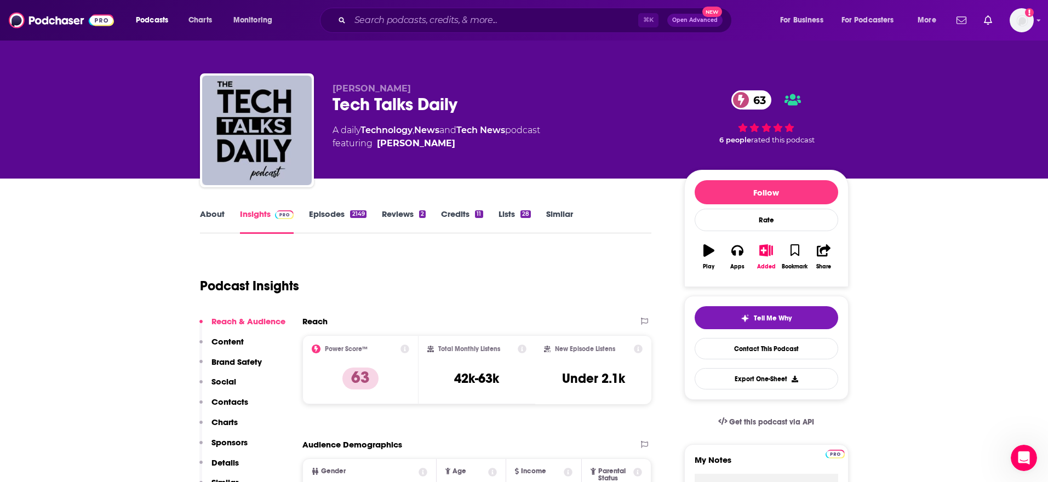
click at [500, 211] on link "Lists 28" at bounding box center [515, 221] width 32 height 25
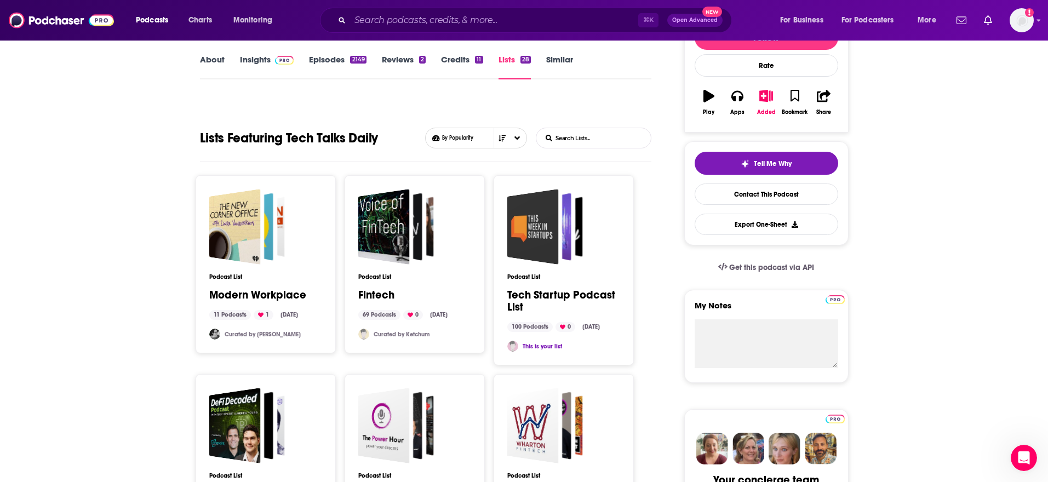
scroll to position [349, 0]
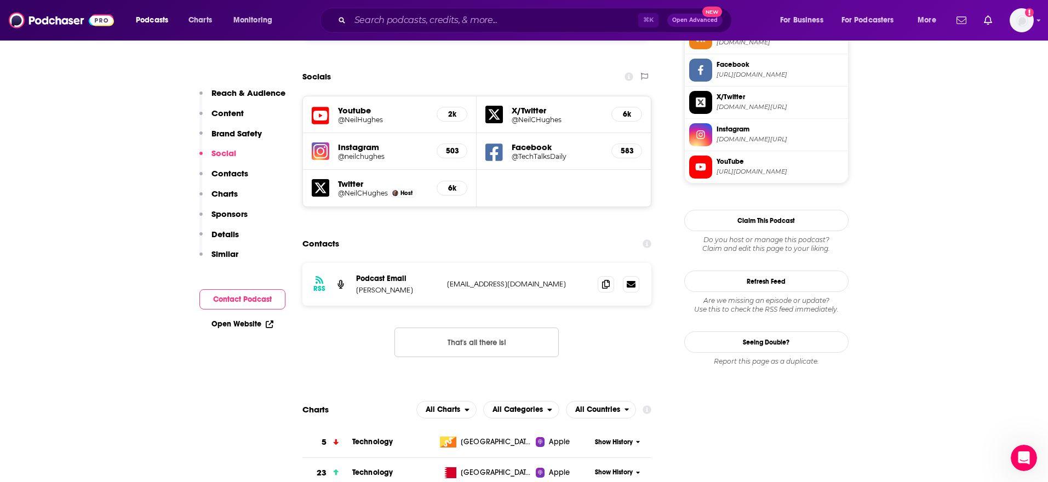
scroll to position [1042, 0]
click at [608, 279] on icon at bounding box center [606, 283] width 8 height 9
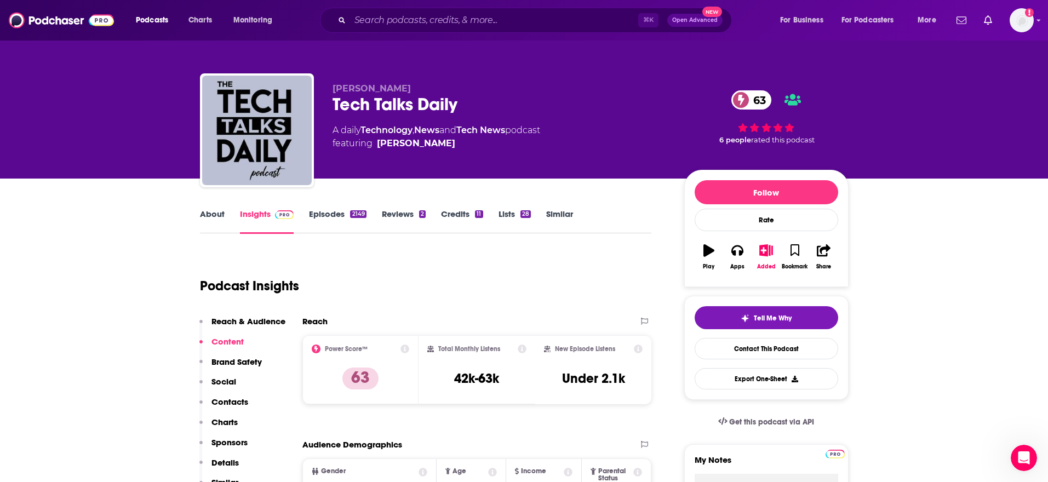
click at [351, 213] on div "2149" at bounding box center [358, 214] width 16 height 8
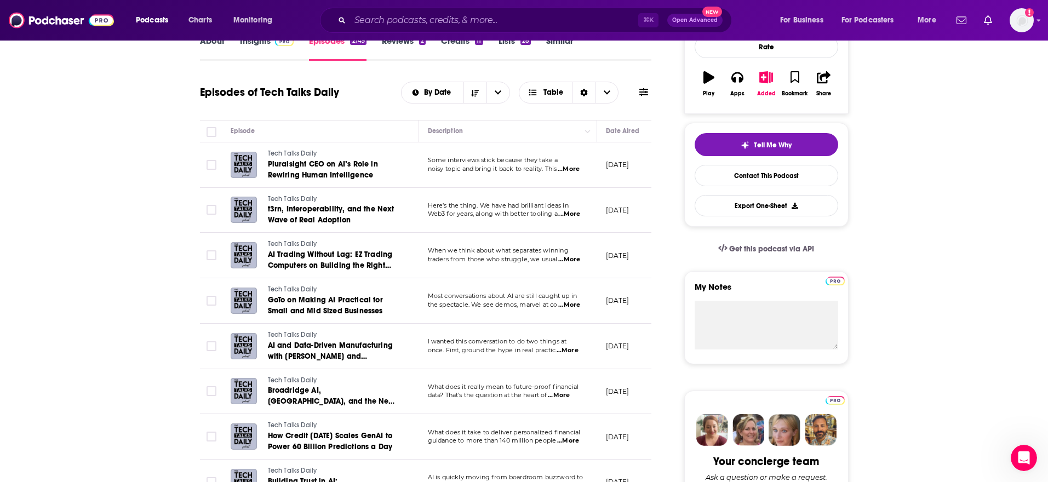
scroll to position [196, 0]
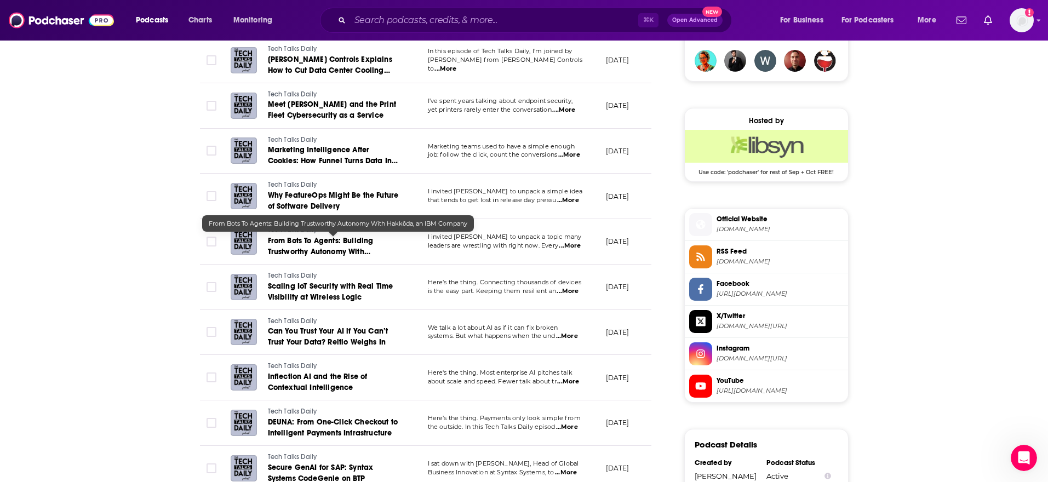
click at [577, 248] on span "...More" at bounding box center [570, 246] width 22 height 9
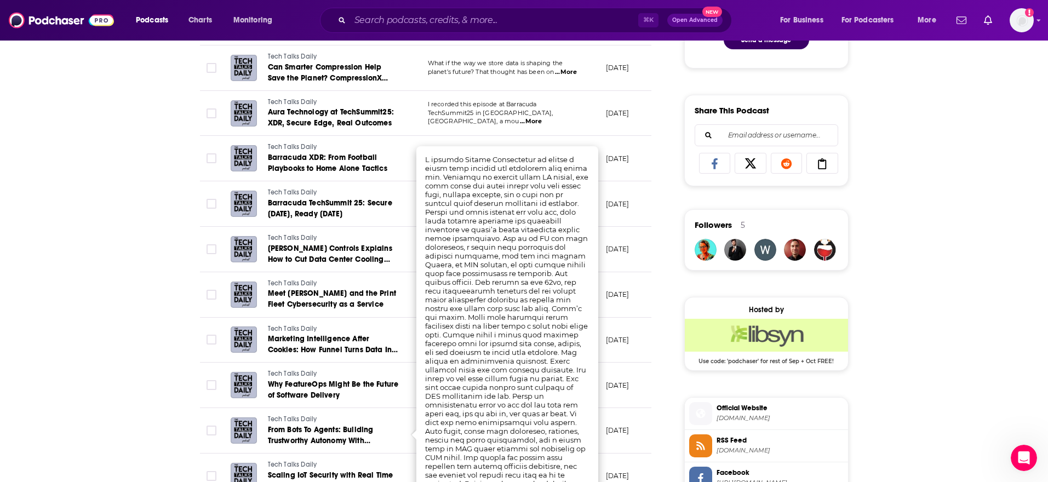
scroll to position [710, 0]
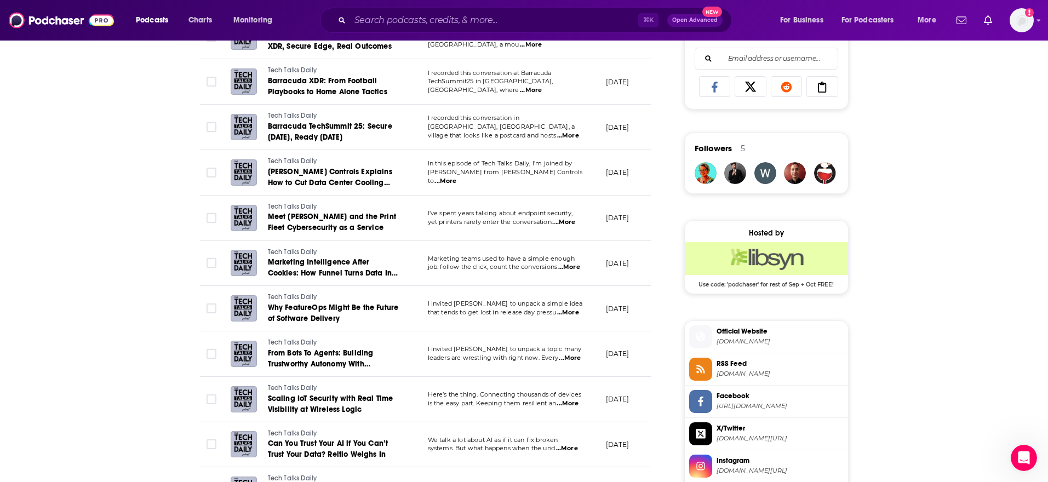
scroll to position [0, 0]
